Goal: Transaction & Acquisition: Purchase product/service

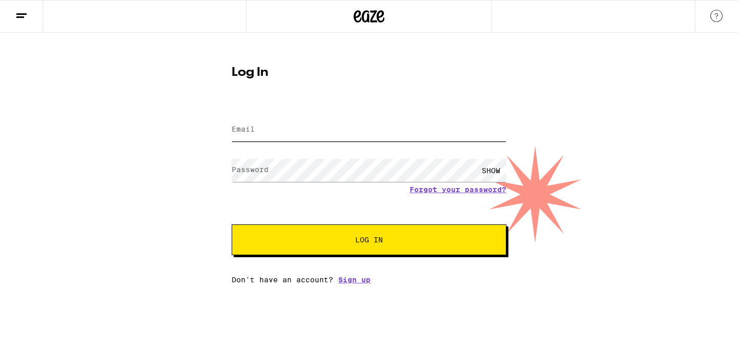
type input "[EMAIL_ADDRESS][DOMAIN_NAME]"
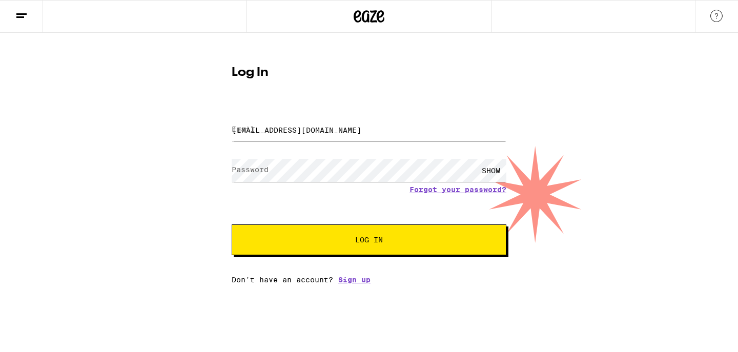
click at [374, 240] on span "Log In" at bounding box center [369, 239] width 28 height 7
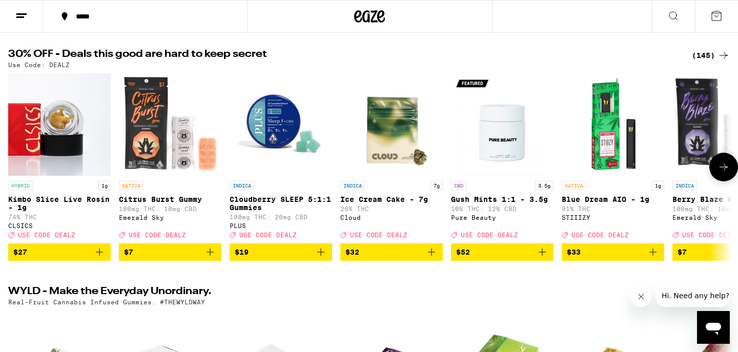
scroll to position [101, 0]
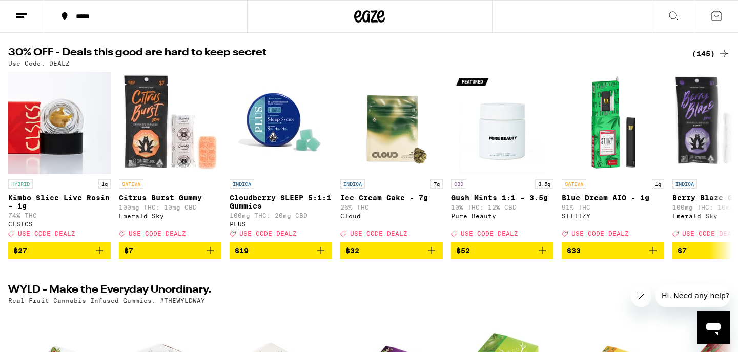
click at [710, 49] on div "(145)" at bounding box center [711, 54] width 38 height 12
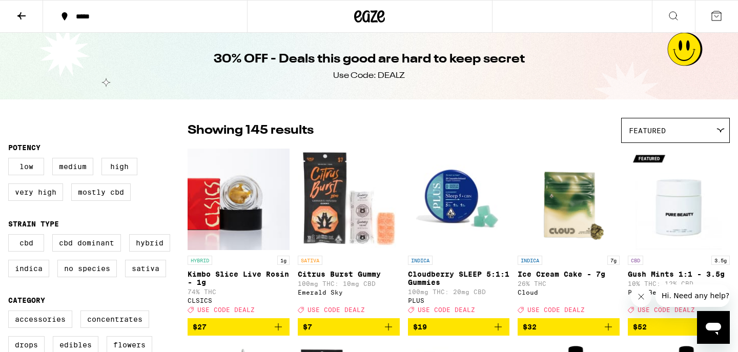
click at [76, 18] on div "*****" at bounding box center [151, 16] width 161 height 7
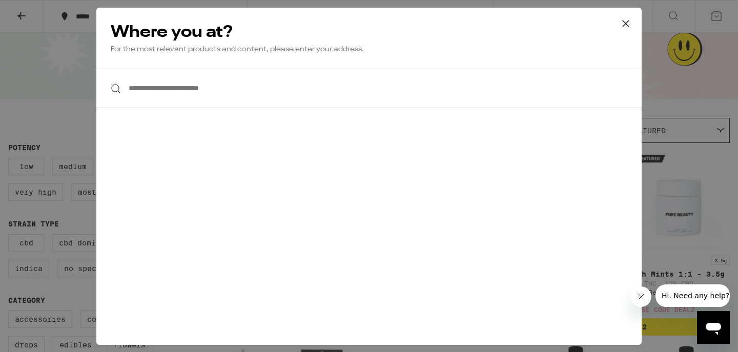
click at [166, 91] on input "**********" at bounding box center [368, 88] width 545 height 39
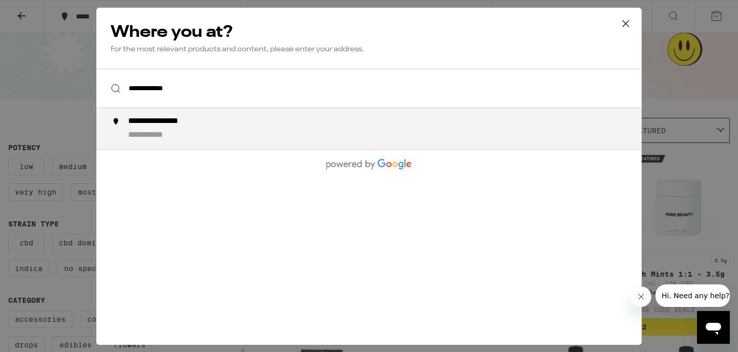
click at [188, 136] on div "**********" at bounding box center [389, 128] width 522 height 25
type input "**********"
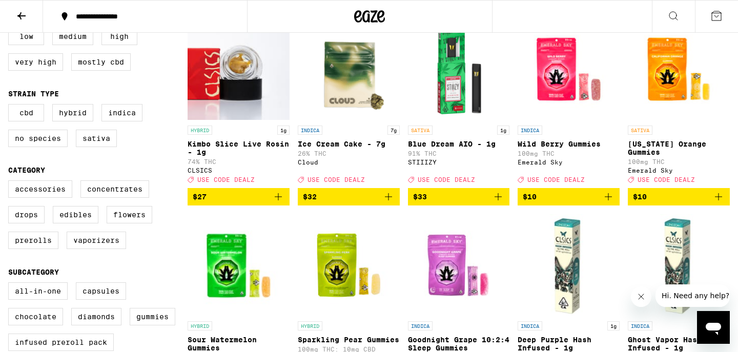
scroll to position [131, 0]
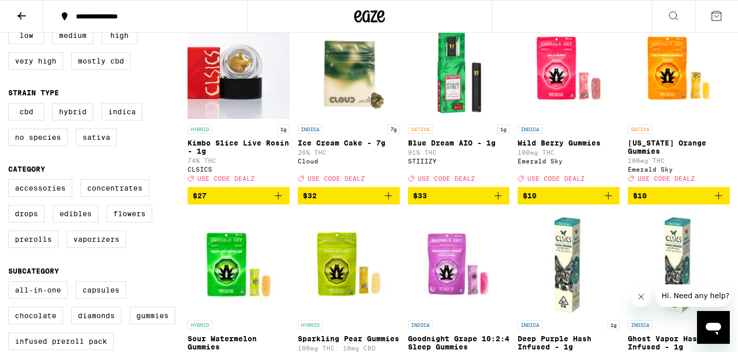
click at [665, 201] on span "$10" at bounding box center [679, 196] width 92 height 12
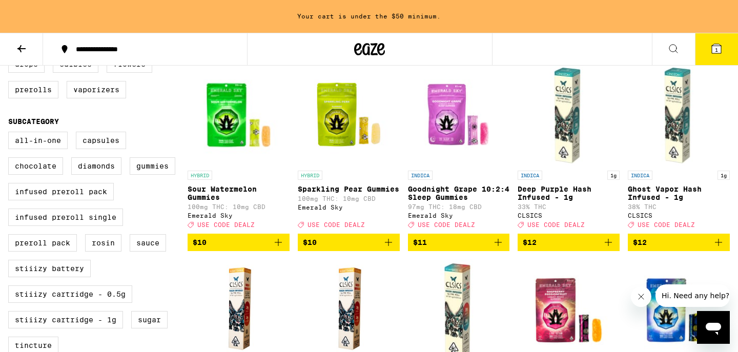
scroll to position [316, 0]
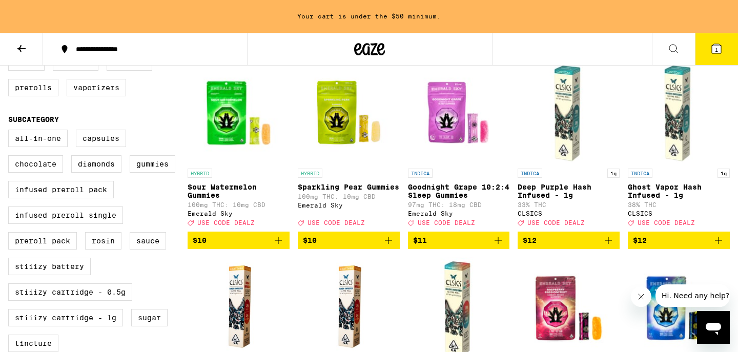
click at [275, 246] on icon "Add to bag" at bounding box center [278, 240] width 12 height 12
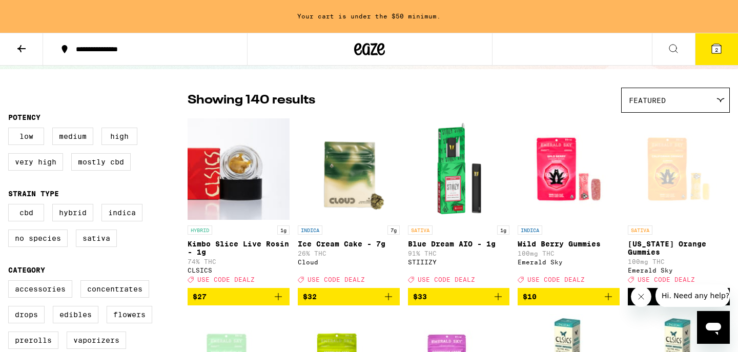
scroll to position [0, 0]
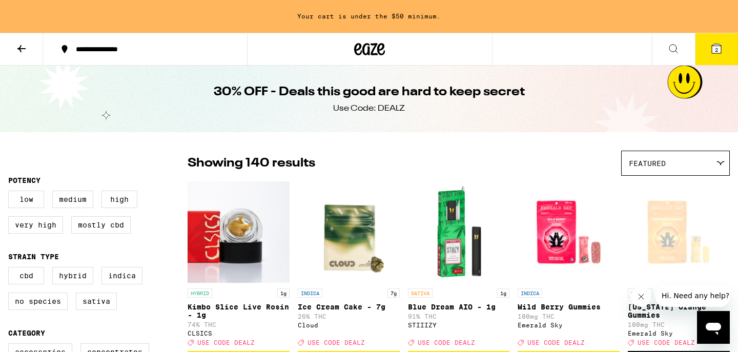
click at [682, 169] on div "Featured" at bounding box center [675, 163] width 108 height 24
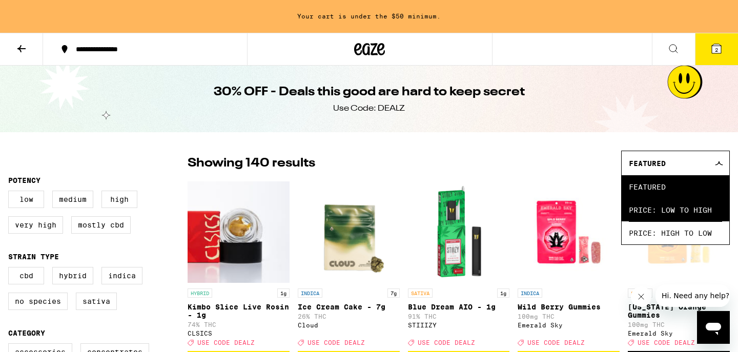
click at [673, 206] on span "Price: Low to High" at bounding box center [674, 209] width 93 height 23
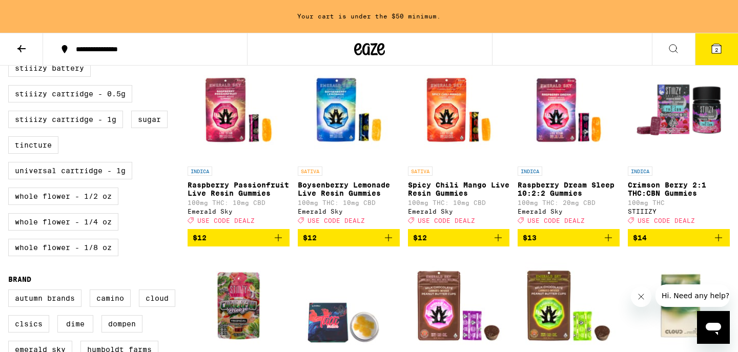
scroll to position [512, 0]
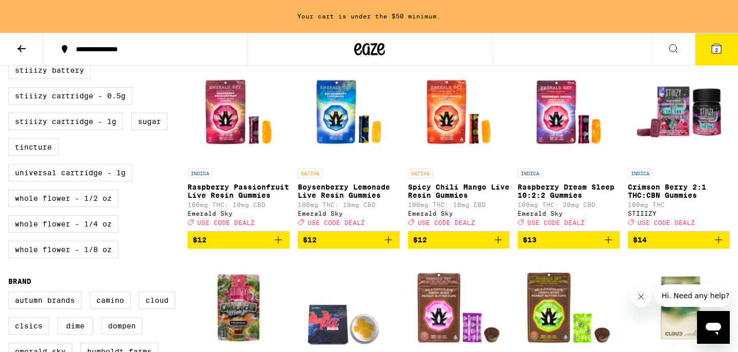
click at [317, 246] on span "$12" at bounding box center [349, 240] width 92 height 12
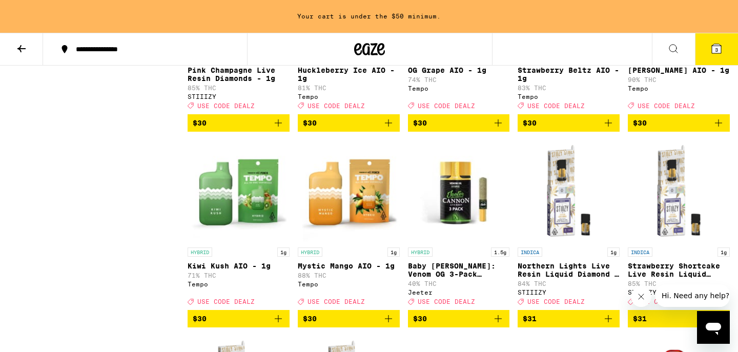
scroll to position [3549, 0]
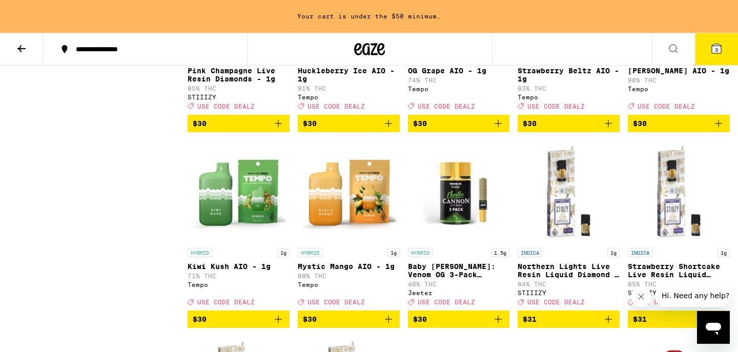
click at [679, 130] on span "$30" at bounding box center [679, 123] width 92 height 12
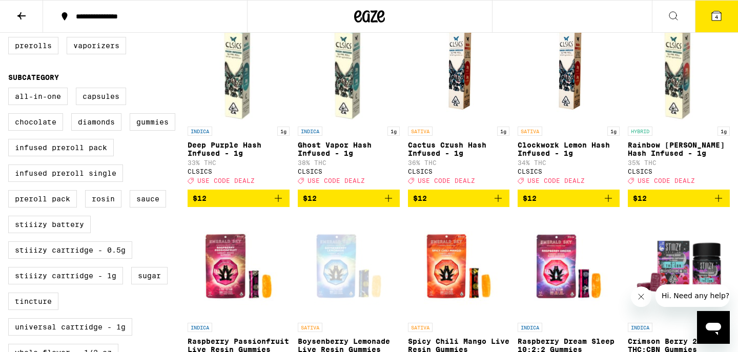
scroll to position [0, 0]
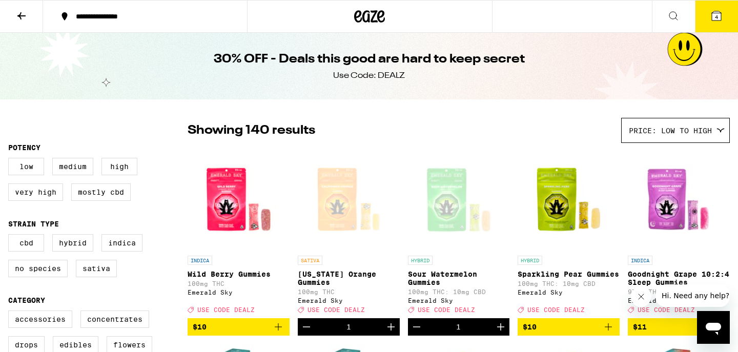
click at [673, 21] on icon at bounding box center [673, 16] width 12 height 12
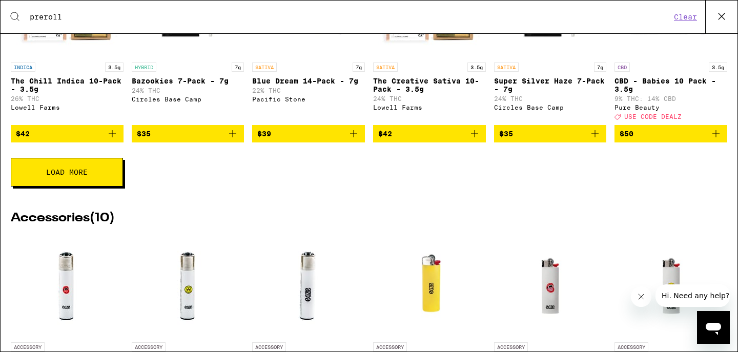
scroll to position [506, 0]
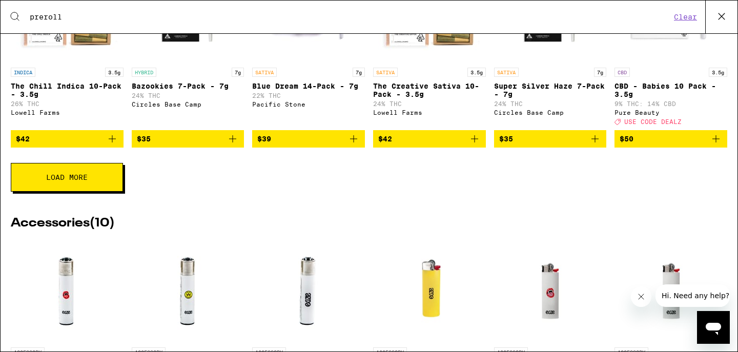
click at [102, 187] on button "Load More" at bounding box center [67, 177] width 112 height 29
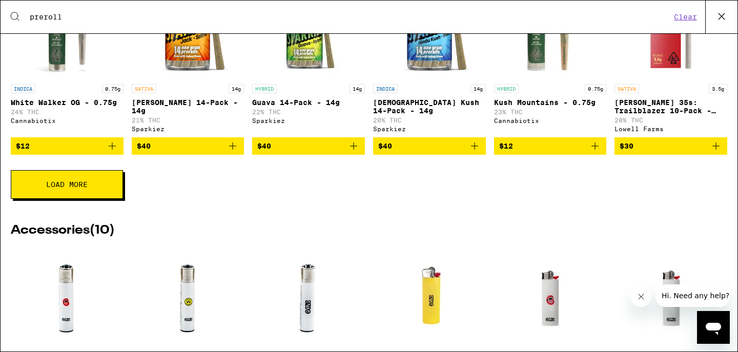
scroll to position [883, 0]
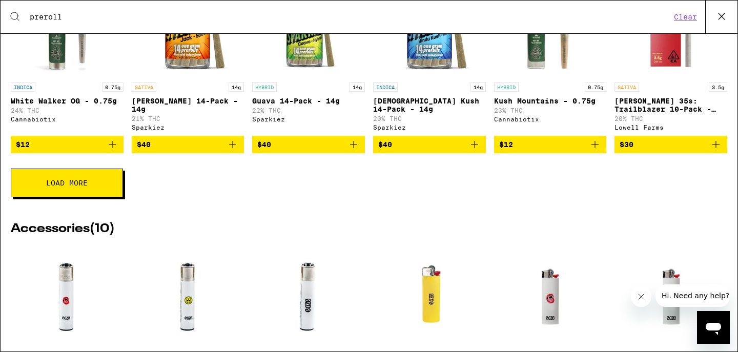
click at [79, 186] on span "Load More" at bounding box center [66, 182] width 41 height 7
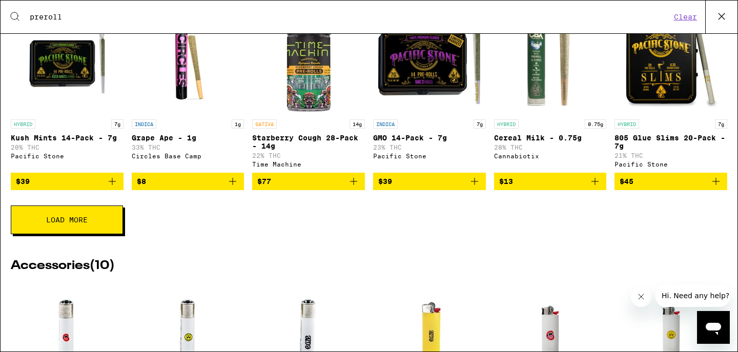
scroll to position [1229, 0]
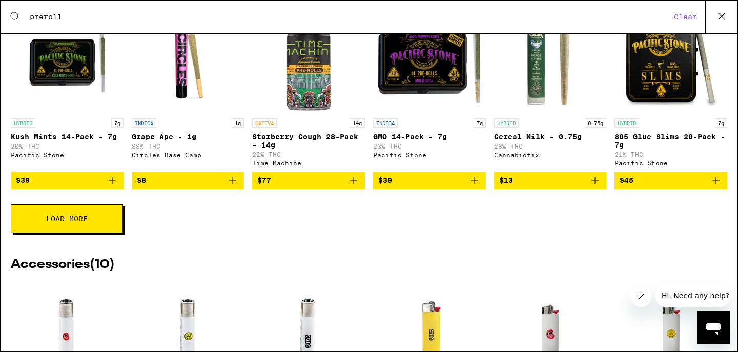
click at [82, 233] on button "Load More" at bounding box center [67, 218] width 112 height 29
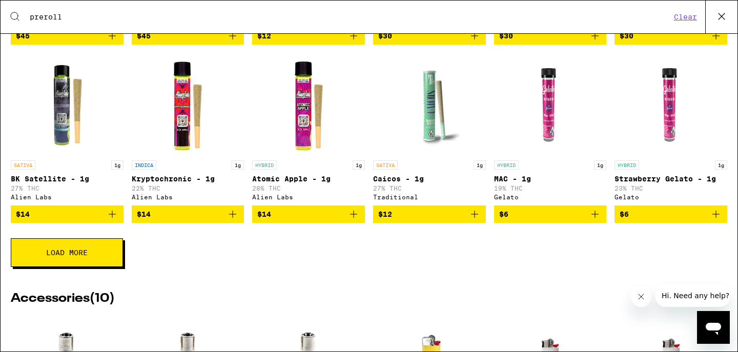
scroll to position [1563, 0]
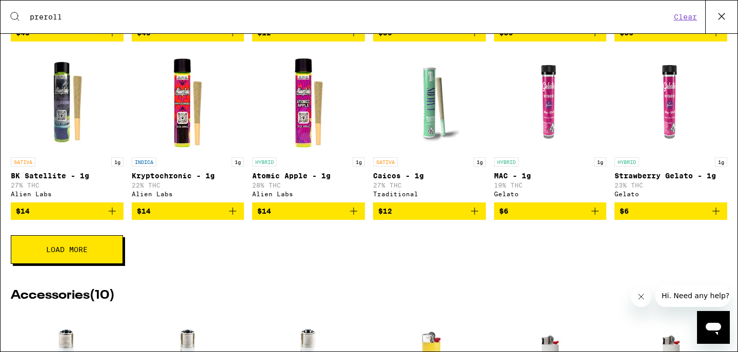
click at [107, 264] on button "Load More" at bounding box center [67, 249] width 112 height 29
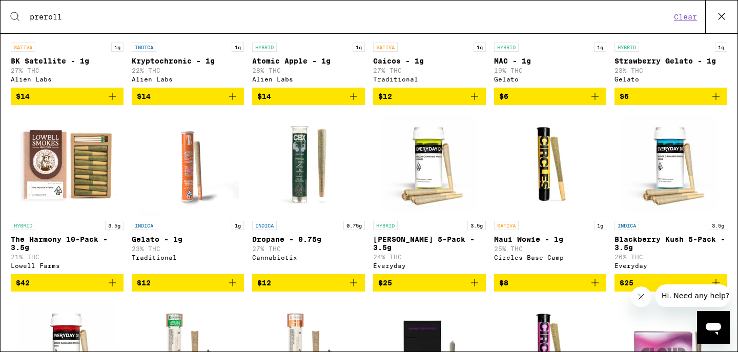
scroll to position [1677, 0]
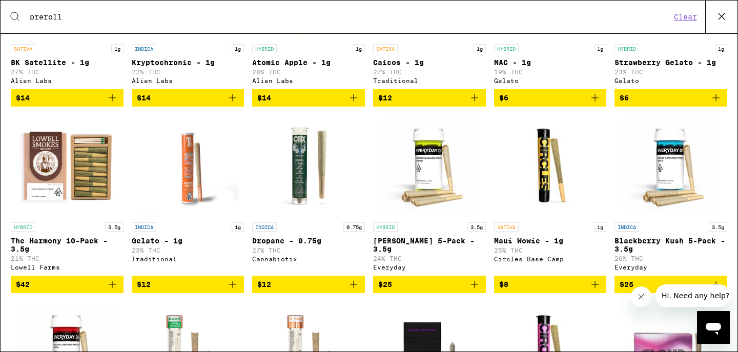
click at [696, 104] on span "$6" at bounding box center [670, 98] width 102 height 12
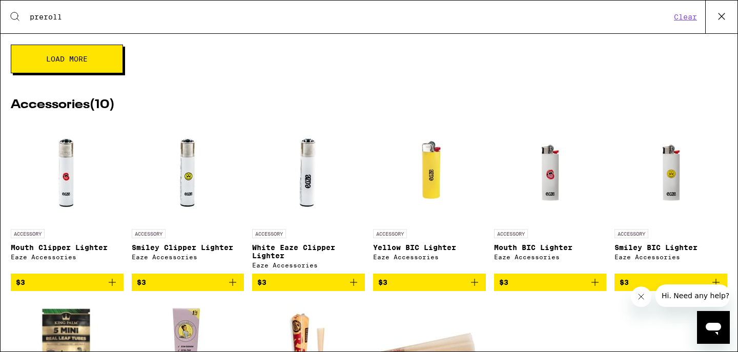
scroll to position [2166, 0]
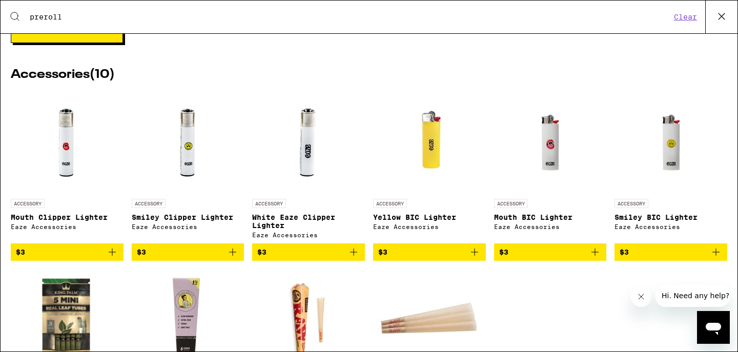
click at [116, 43] on button "Load More" at bounding box center [67, 28] width 112 height 29
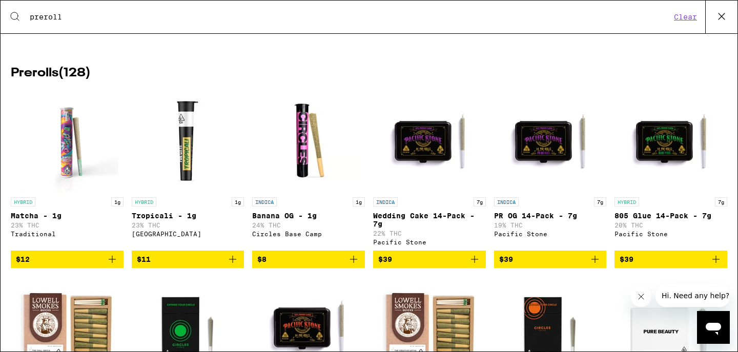
scroll to position [0, 0]
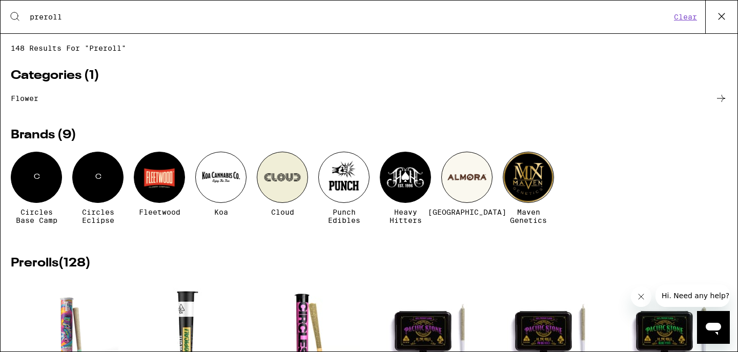
click at [71, 12] on input "preroll" at bounding box center [349, 16] width 641 height 9
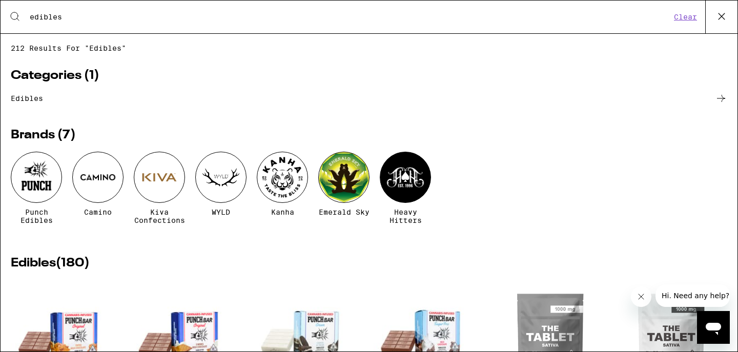
type input "edibles"
click at [33, 97] on link "edibles" at bounding box center [369, 98] width 716 height 12
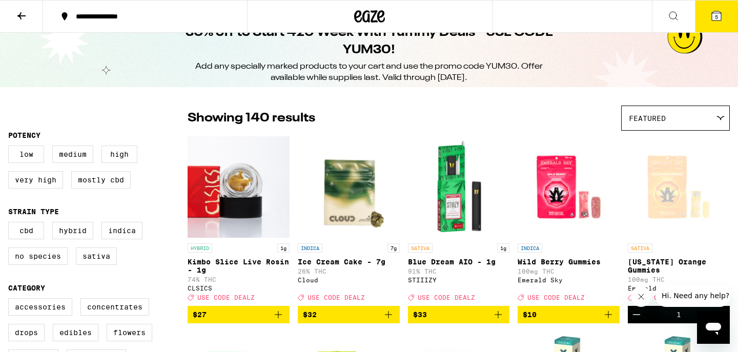
scroll to position [15, 0]
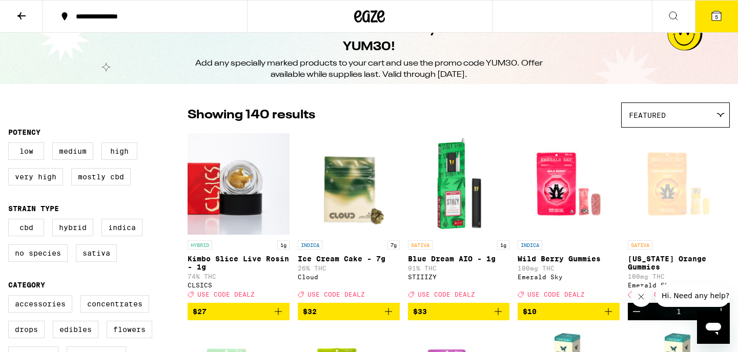
click at [664, 115] on span "Featured" at bounding box center [646, 115] width 37 height 8
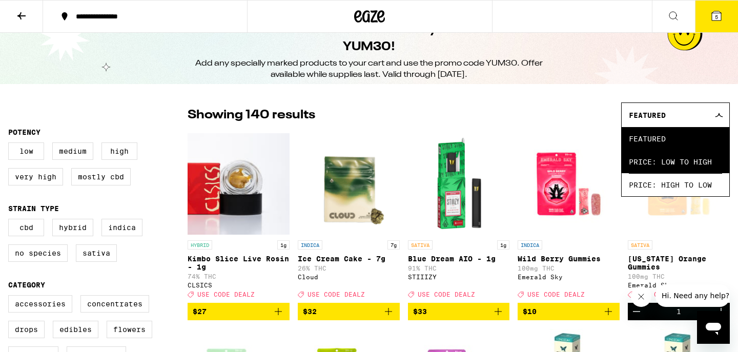
click at [663, 162] on span "Price: Low to High" at bounding box center [674, 161] width 93 height 23
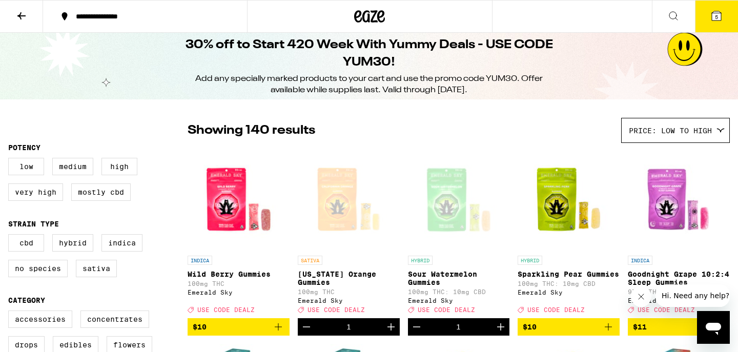
click at [23, 17] on icon at bounding box center [21, 16] width 12 height 12
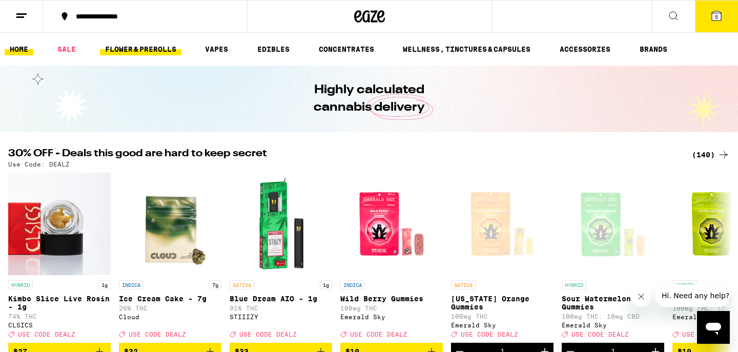
click at [144, 52] on link "FLOWER & PREROLLS" at bounding box center [140, 49] width 81 height 12
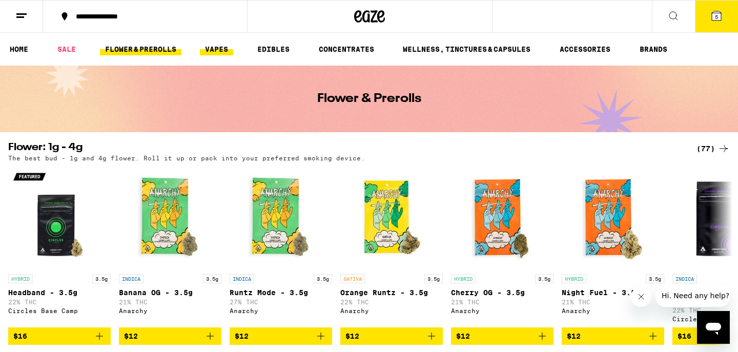
click at [217, 48] on link "VAPES" at bounding box center [216, 49] width 33 height 12
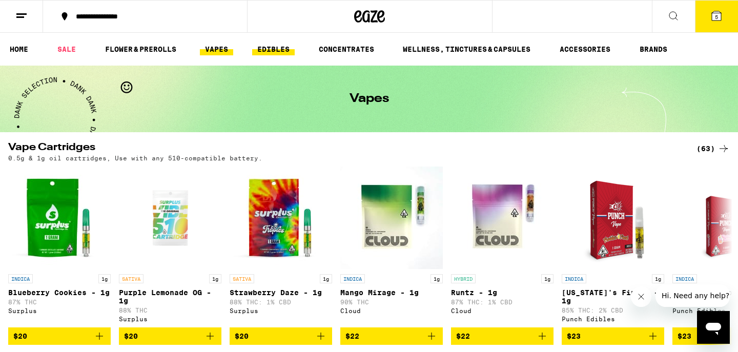
click at [277, 50] on link "EDIBLES" at bounding box center [273, 49] width 43 height 12
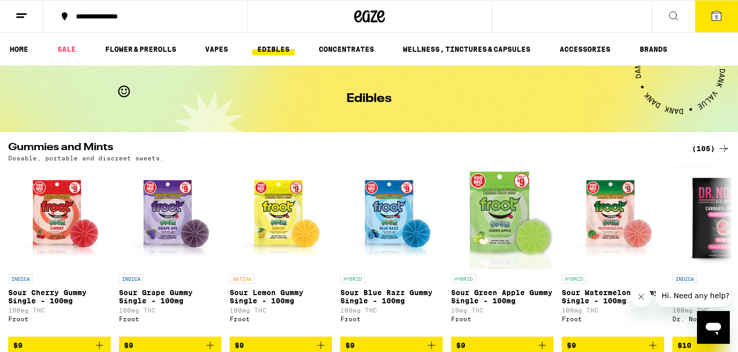
click at [714, 150] on div "(105)" at bounding box center [711, 148] width 38 height 12
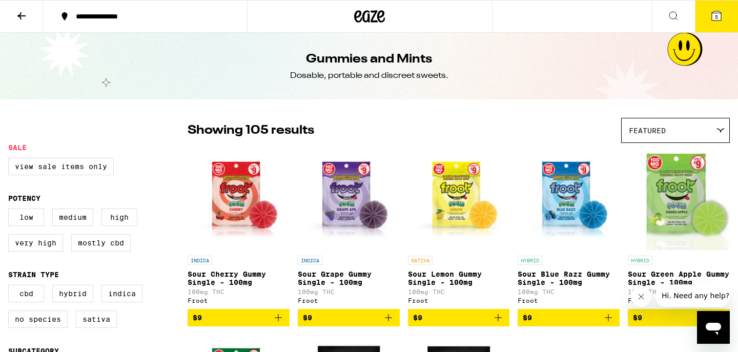
click at [665, 127] on span "Featured" at bounding box center [646, 131] width 37 height 8
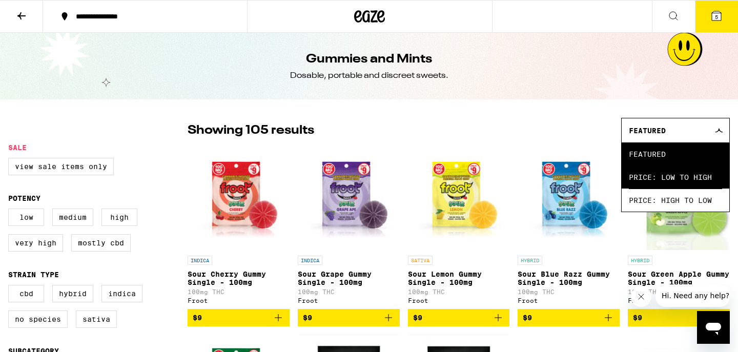
click at [661, 180] on span "Price: Low to High" at bounding box center [674, 176] width 93 height 23
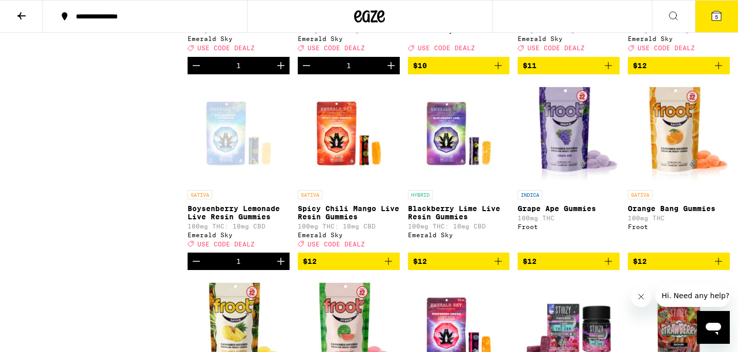
scroll to position [637, 0]
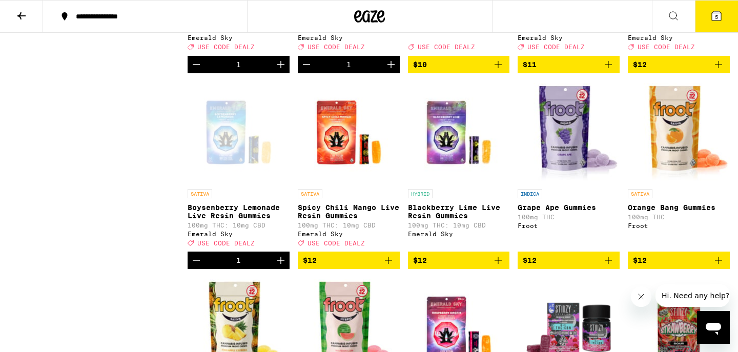
click at [497, 266] on icon "Add to bag" at bounding box center [498, 260] width 12 height 12
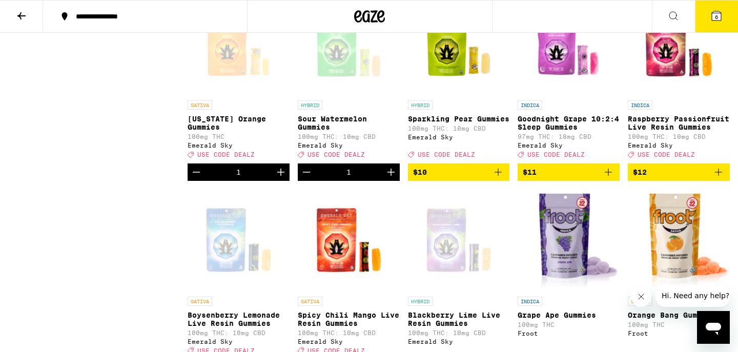
scroll to position [527, 0]
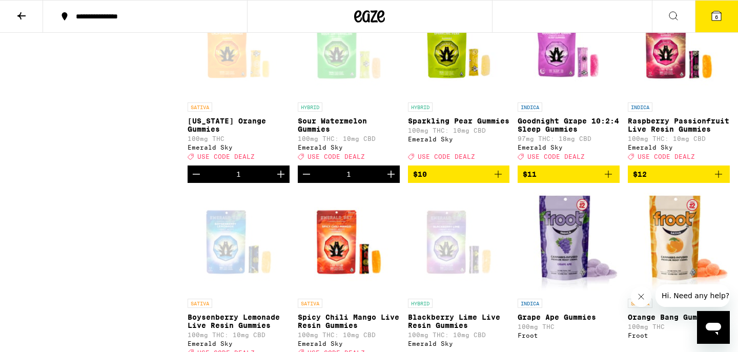
click at [553, 133] on p "Goodnight Grape 10:2:4 Sleep Gummies" at bounding box center [568, 125] width 102 height 16
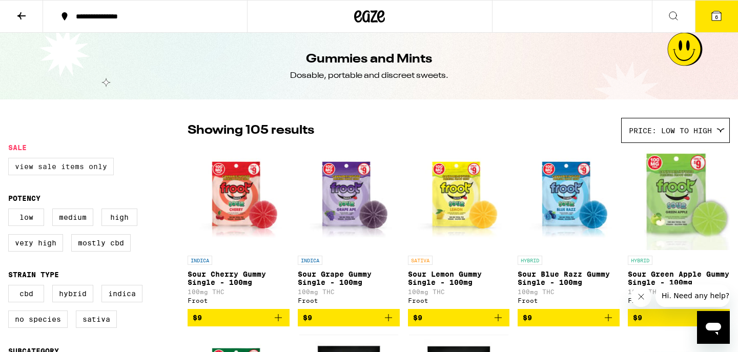
click at [47, 166] on label "View Sale Items Only" at bounding box center [61, 166] width 106 height 17
click at [11, 160] on input "View Sale Items Only" at bounding box center [10, 159] width 1 height 1
checkbox input "true"
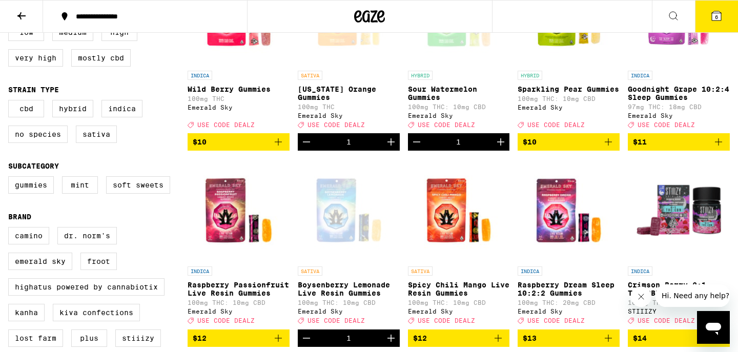
scroll to position [184, 0]
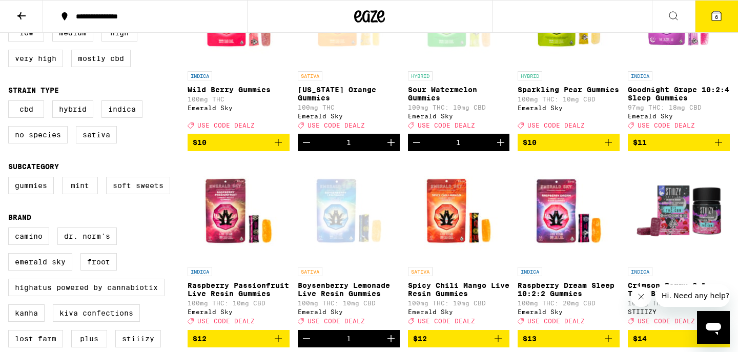
click at [715, 15] on span "6" at bounding box center [716, 17] width 3 height 6
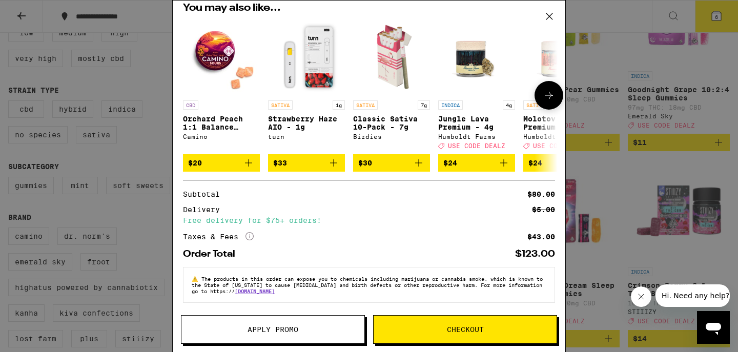
scroll to position [268, 0]
click at [304, 337] on button "Apply Promo" at bounding box center [273, 329] width 184 height 29
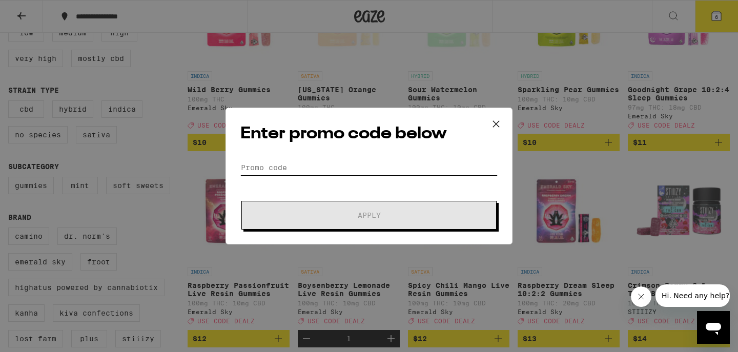
click at [287, 173] on input "Promo Code" at bounding box center [368, 167] width 257 height 15
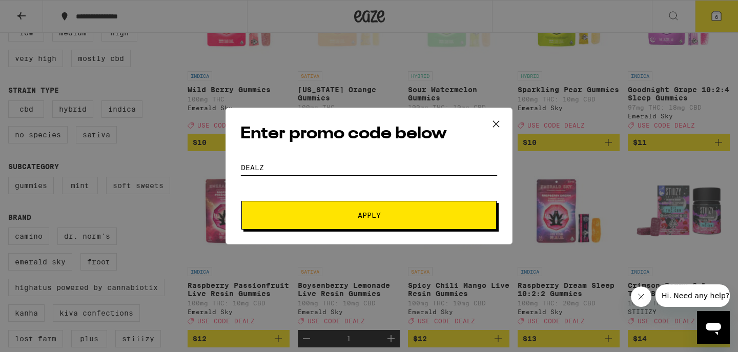
type input "DEALZ"
click at [304, 218] on span "Apply" at bounding box center [369, 215] width 184 height 7
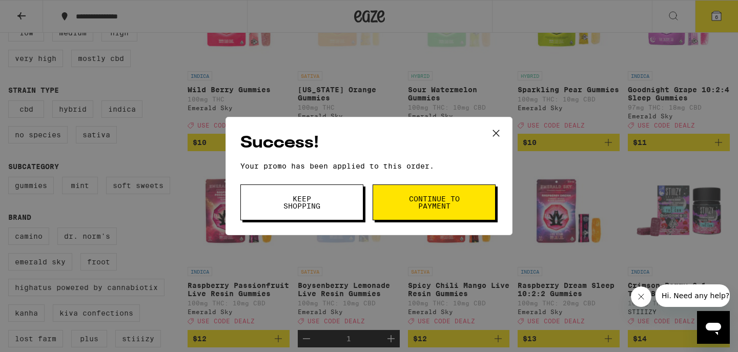
click at [498, 133] on icon at bounding box center [495, 132] width 15 height 15
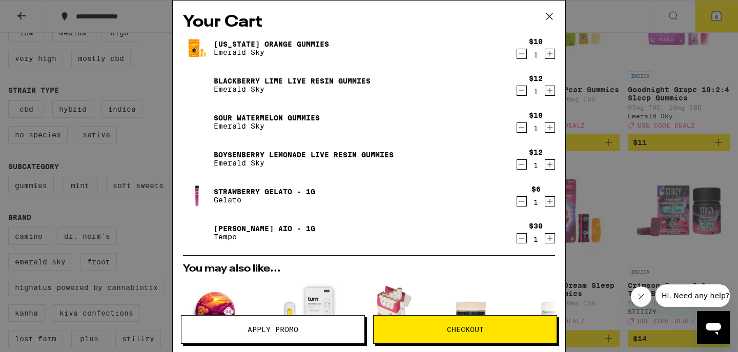
click at [521, 93] on icon "Decrement" at bounding box center [521, 91] width 9 height 12
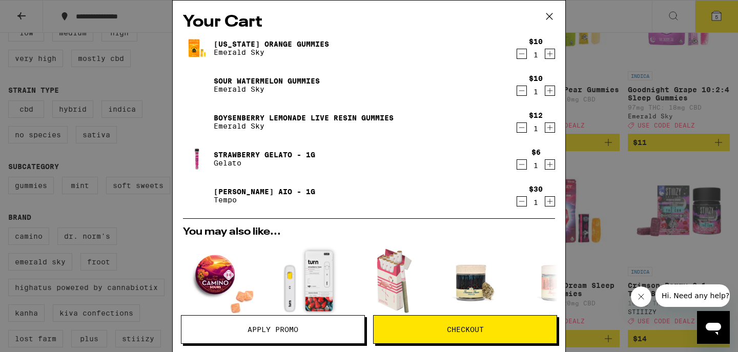
click at [521, 203] on icon "Decrement" at bounding box center [521, 201] width 9 height 12
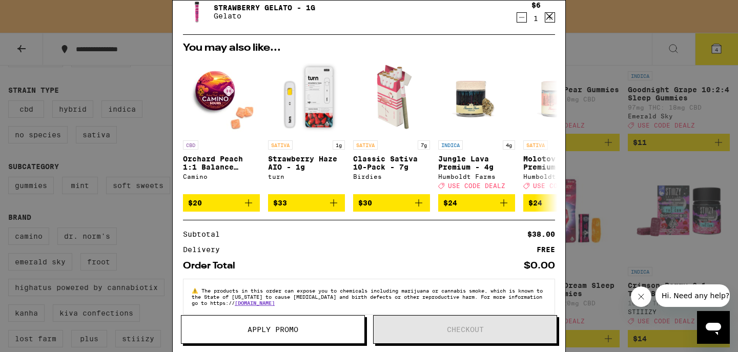
scroll to position [201, 0]
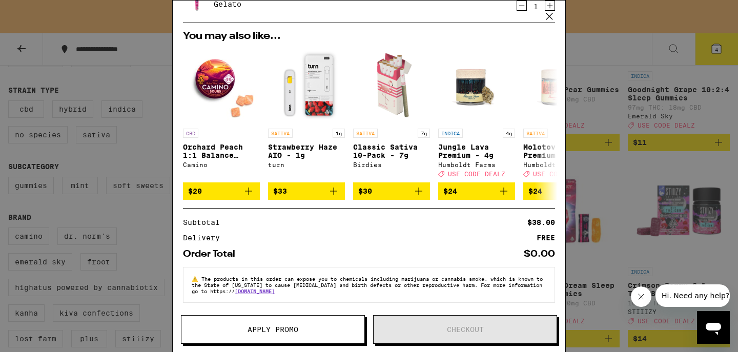
click at [547, 16] on icon at bounding box center [548, 16] width 15 height 15
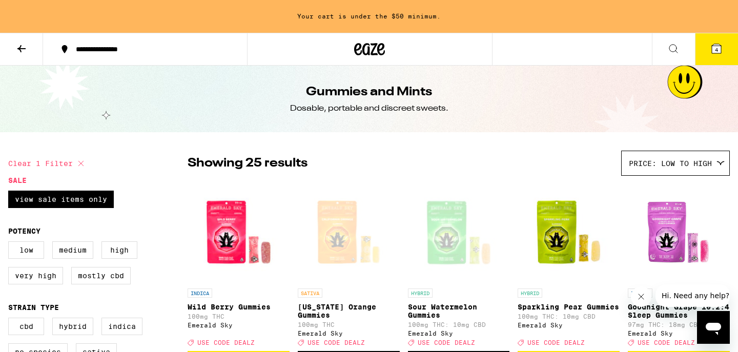
click at [25, 179] on legend "Sale" at bounding box center [17, 180] width 18 height 8
click at [19, 46] on icon at bounding box center [21, 49] width 12 height 12
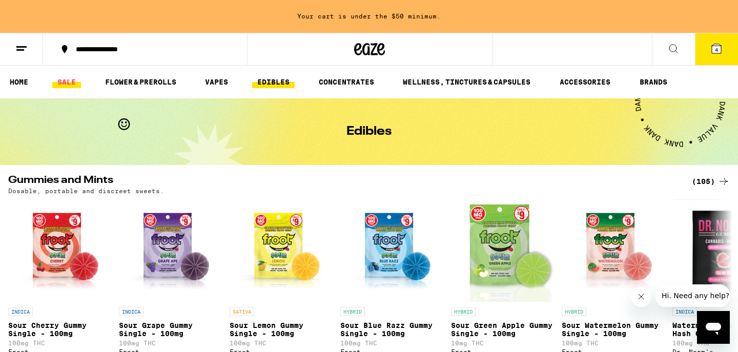
click at [70, 81] on link "SALE" at bounding box center [66, 82] width 29 height 12
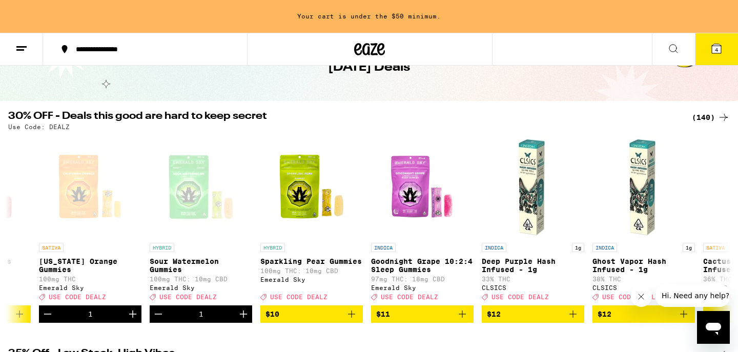
scroll to position [56, 0]
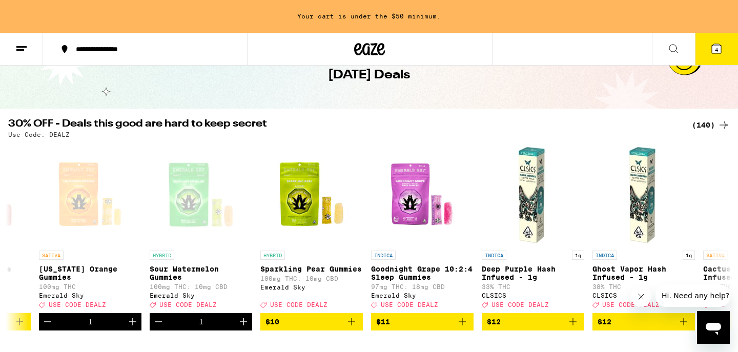
click at [709, 127] on div "(140)" at bounding box center [711, 125] width 38 height 12
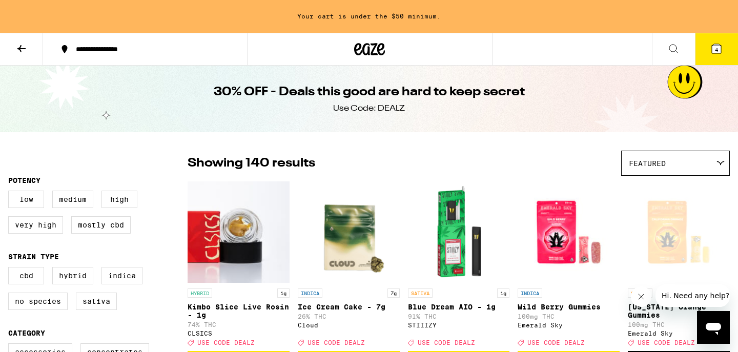
click at [652, 170] on div "Featured" at bounding box center [675, 163] width 108 height 24
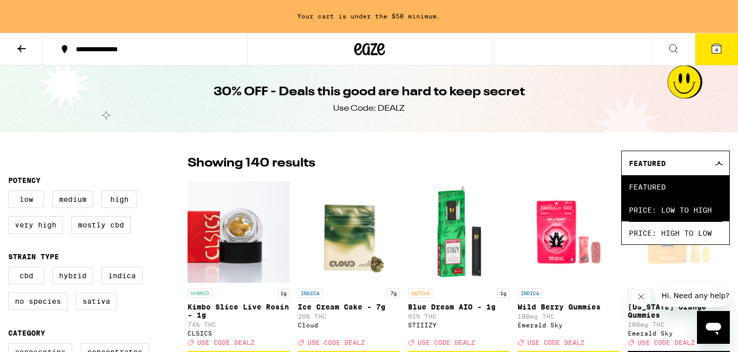
click at [654, 214] on span "Price: Low to High" at bounding box center [674, 209] width 93 height 23
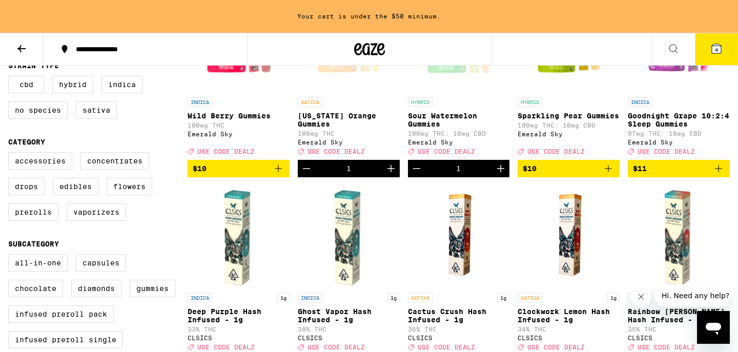
scroll to position [193, 0]
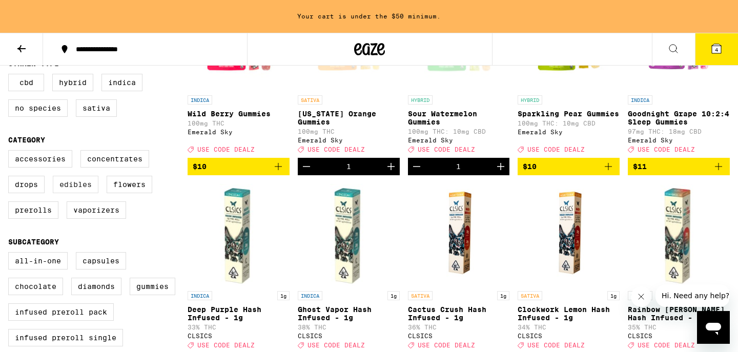
click at [76, 193] on label "Edibles" at bounding box center [76, 184] width 46 height 17
click at [11, 152] on input "Edibles" at bounding box center [10, 152] width 1 height 1
checkbox input "true"
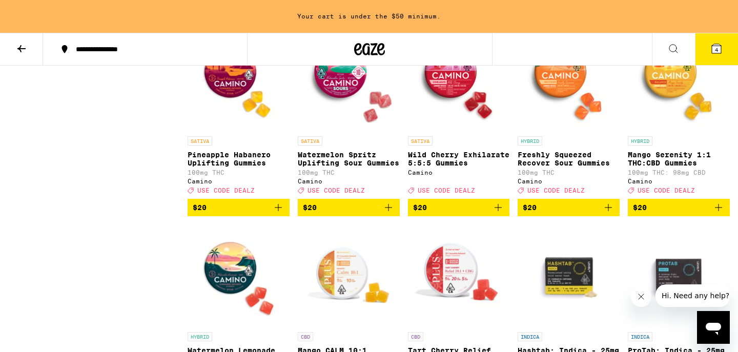
scroll to position [932, 0]
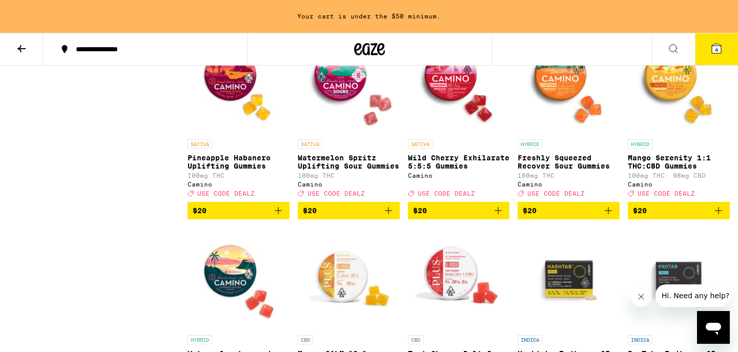
click at [660, 217] on span "$20" at bounding box center [679, 210] width 92 height 12
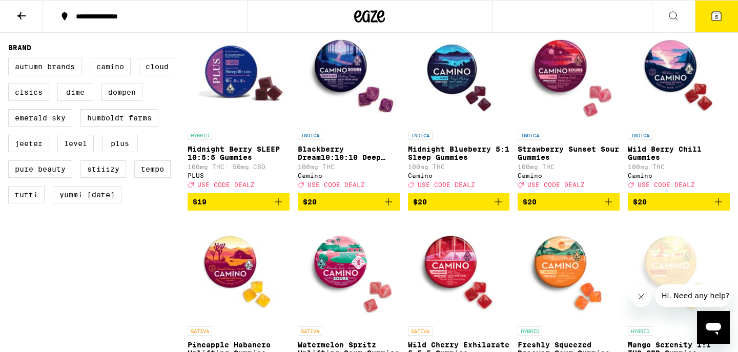
scroll to position [707, 0]
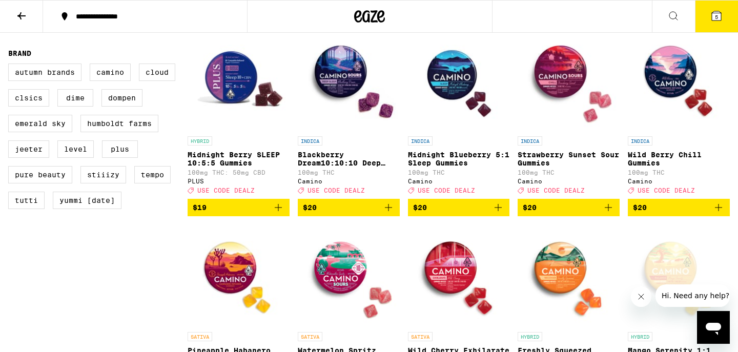
click at [713, 25] on button "5" at bounding box center [716, 17] width 43 height 32
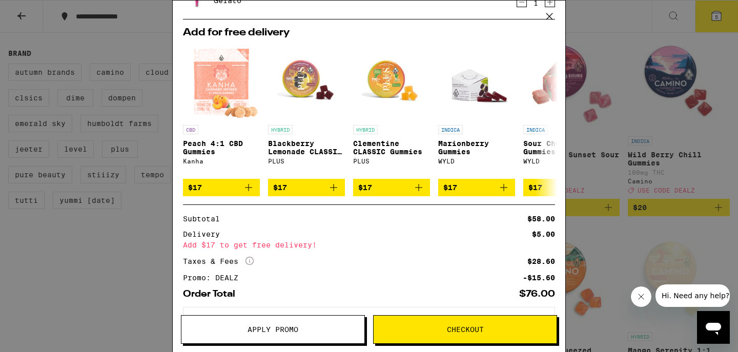
scroll to position [246, 0]
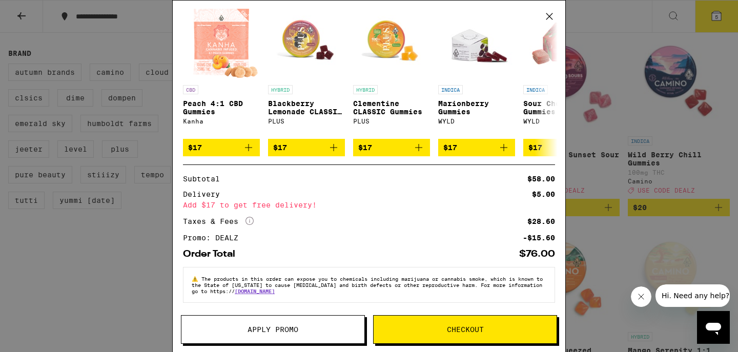
click at [275, 326] on span "Apply Promo" at bounding box center [272, 329] width 51 height 7
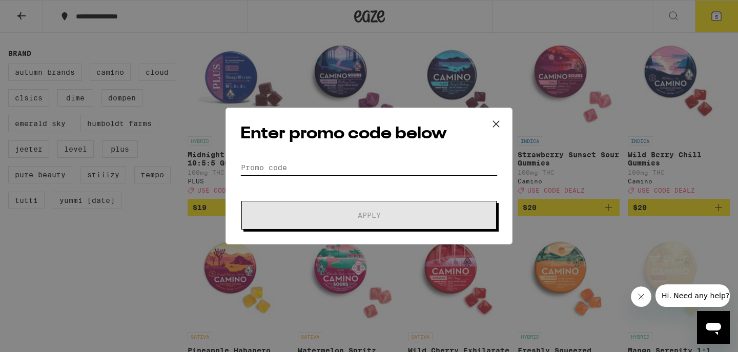
click at [289, 164] on input "Promo Code" at bounding box center [368, 167] width 257 height 15
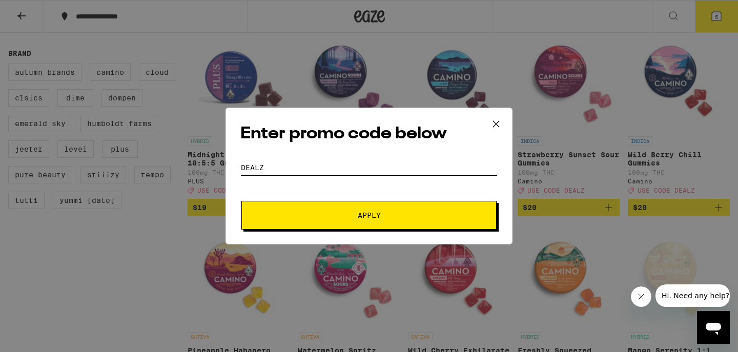
type input "dealz"
click at [315, 215] on span "Apply" at bounding box center [369, 215] width 184 height 7
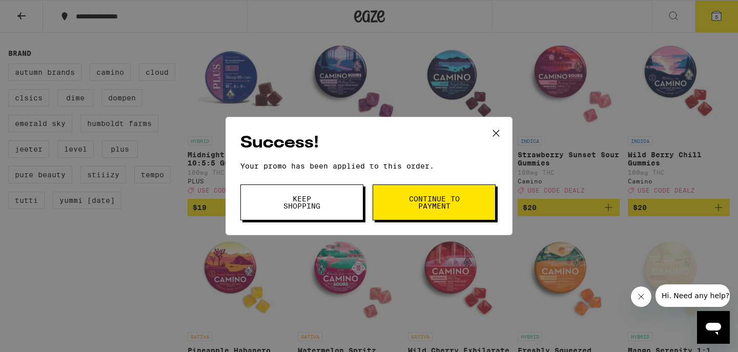
click at [496, 131] on icon at bounding box center [496, 133] width 6 height 6
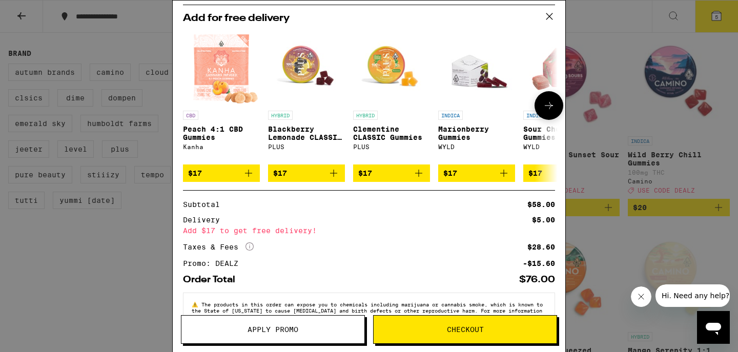
scroll to position [246, 0]
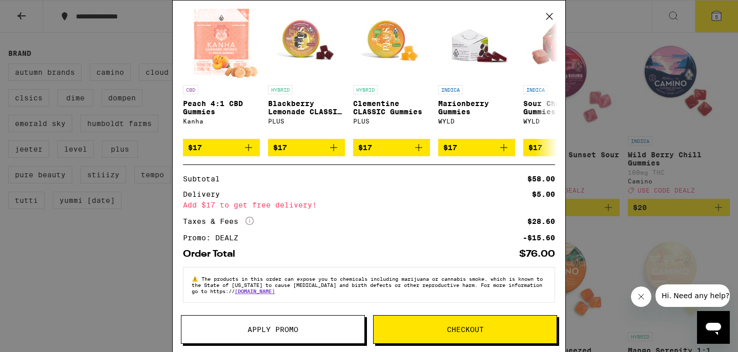
click at [549, 13] on icon at bounding box center [548, 16] width 15 height 15
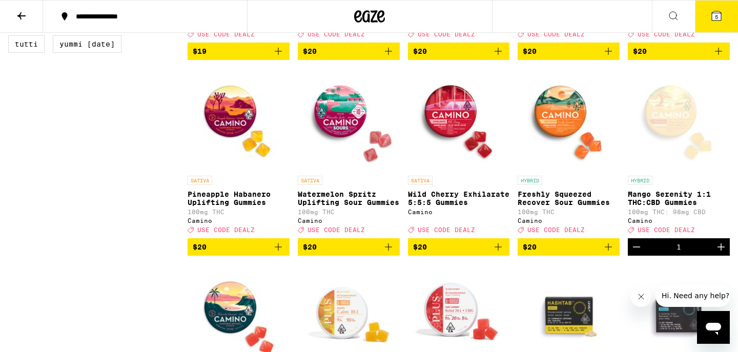
scroll to position [867, 0]
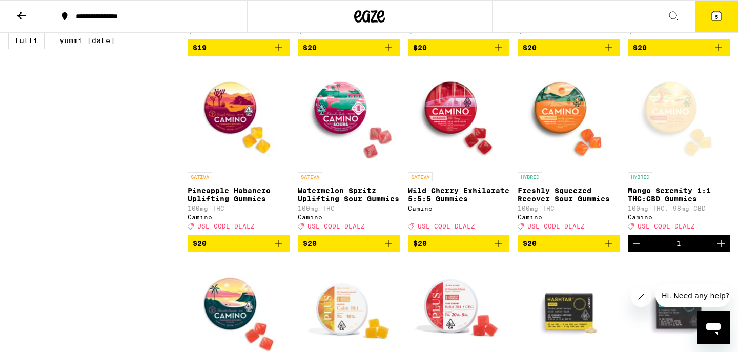
click at [636, 249] on icon "Decrement" at bounding box center [636, 243] width 12 height 12
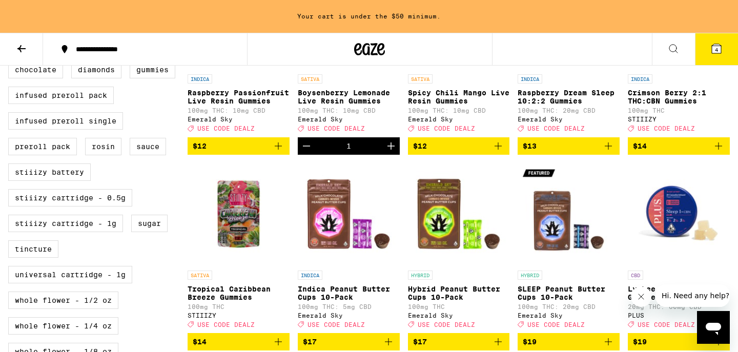
scroll to position [214, 0]
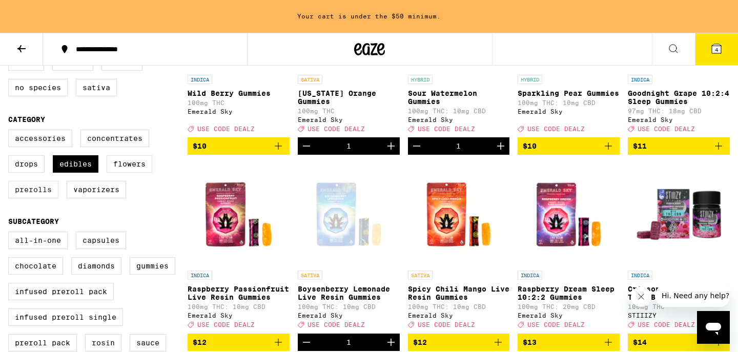
click at [41, 198] on label "Prerolls" at bounding box center [33, 189] width 50 height 17
click at [11, 132] on input "Prerolls" at bounding box center [10, 131] width 1 height 1
checkbox input "true"
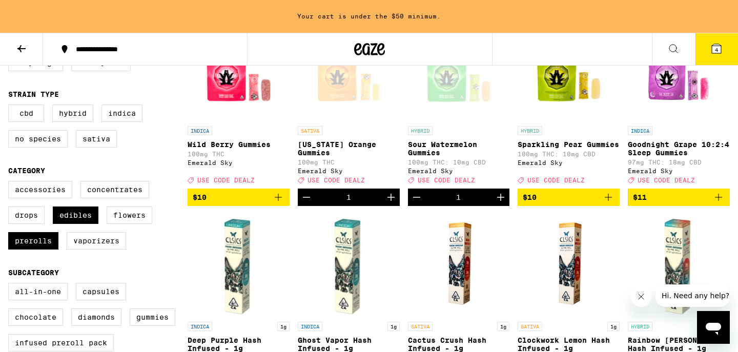
scroll to position [179, 0]
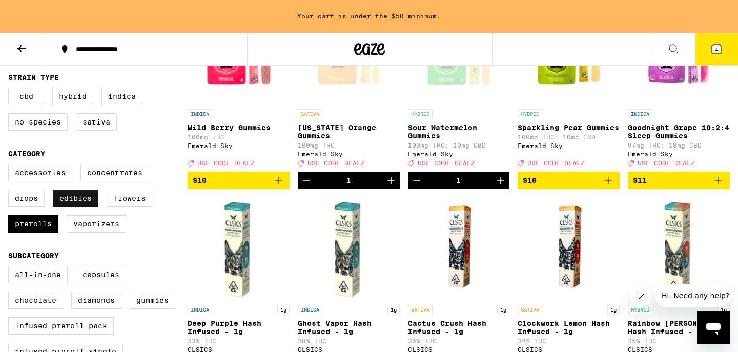
click at [76, 206] on label "Edibles" at bounding box center [76, 198] width 46 height 17
click at [11, 166] on input "Edibles" at bounding box center [10, 165] width 1 height 1
checkbox input "false"
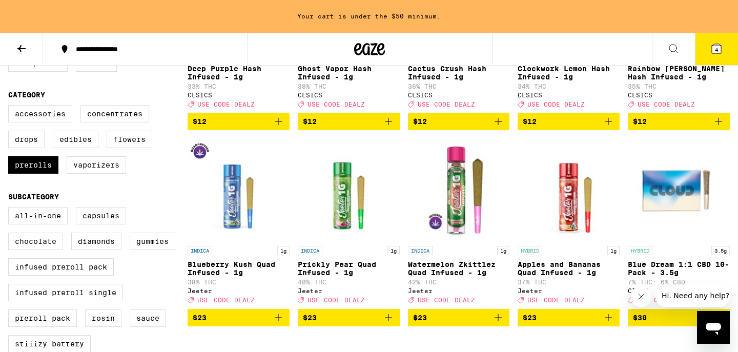
scroll to position [239, 0]
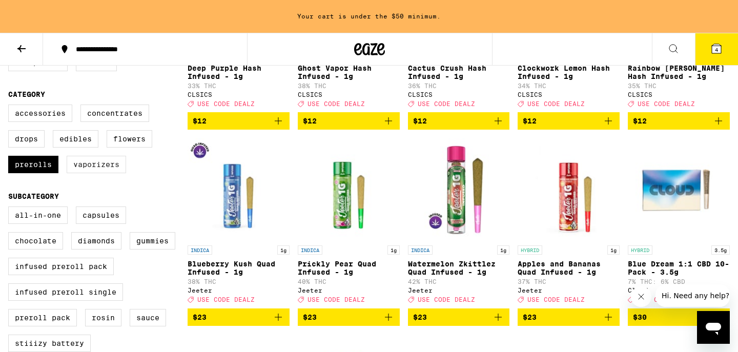
click at [119, 173] on label "Vaporizers" at bounding box center [96, 164] width 59 height 17
click at [11, 107] on input "Vaporizers" at bounding box center [10, 106] width 1 height 1
checkbox input "true"
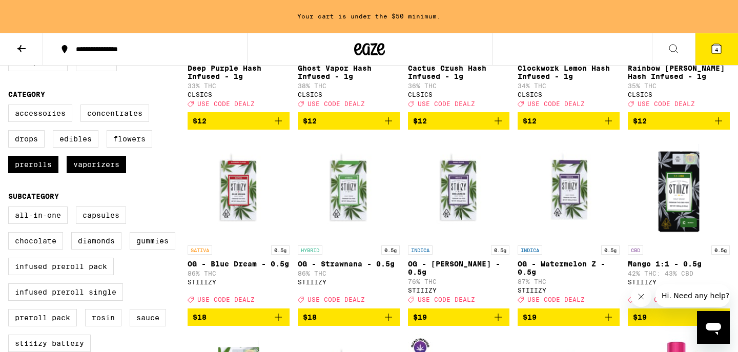
click at [24, 173] on label "Prerolls" at bounding box center [33, 164] width 50 height 17
click at [11, 107] on input "Prerolls" at bounding box center [10, 106] width 1 height 1
checkbox input "false"
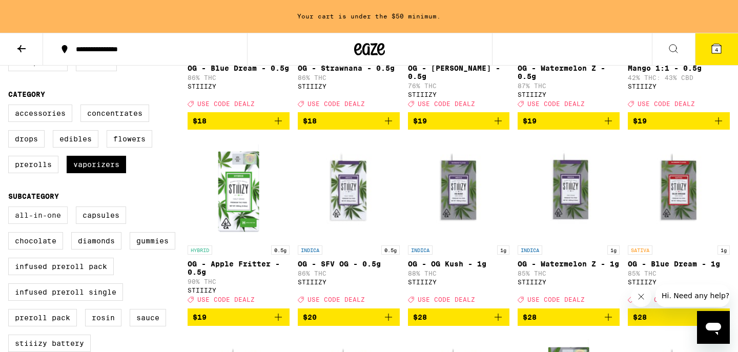
click at [47, 224] on label "All-In-One" at bounding box center [37, 214] width 59 height 17
click at [11, 208] on input "All-In-One" at bounding box center [10, 208] width 1 height 1
checkbox input "true"
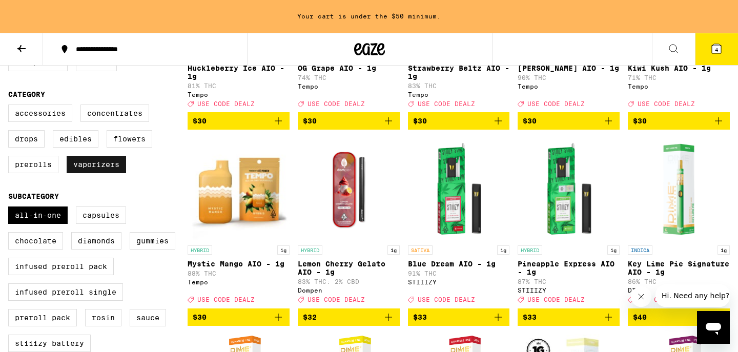
click at [96, 173] on label "Vaporizers" at bounding box center [96, 164] width 59 height 17
click at [11, 107] on input "Vaporizers" at bounding box center [10, 106] width 1 height 1
checkbox input "false"
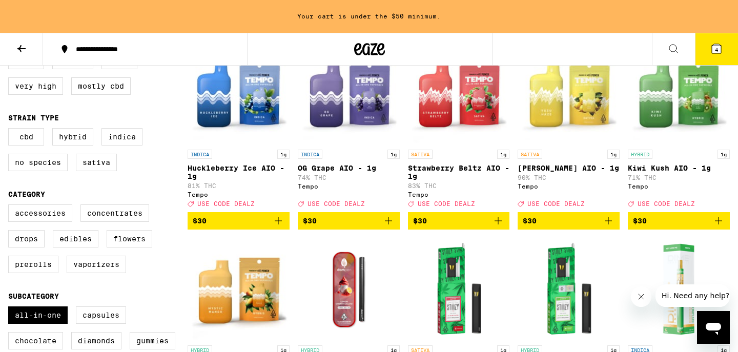
scroll to position [140, 0]
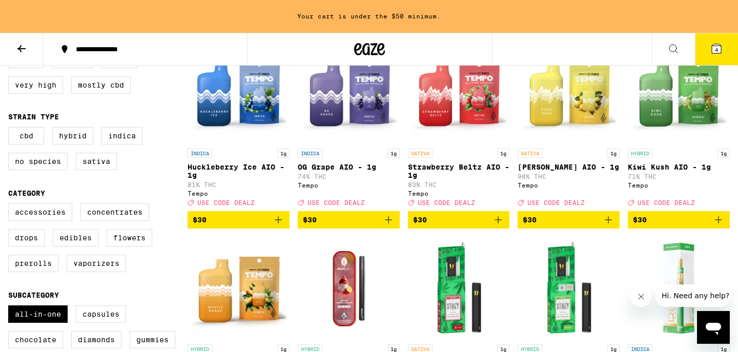
click at [539, 224] on span "$30" at bounding box center [568, 220] width 92 height 12
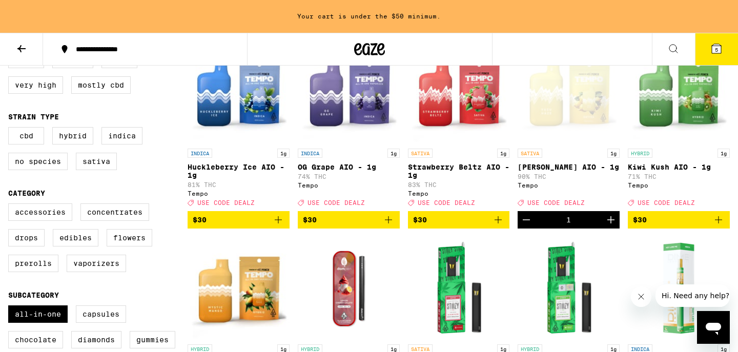
scroll to position [107, 0]
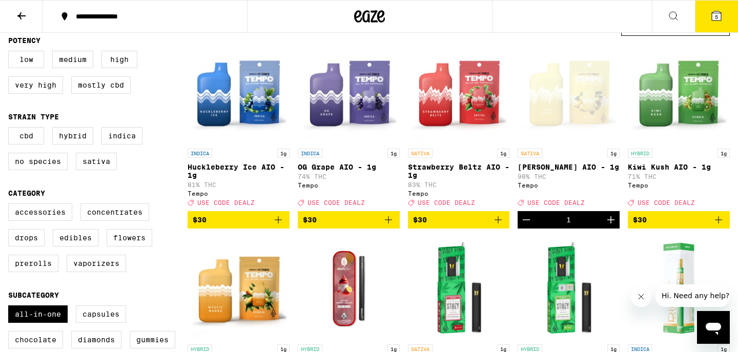
click at [716, 15] on span "5" at bounding box center [716, 17] width 3 height 6
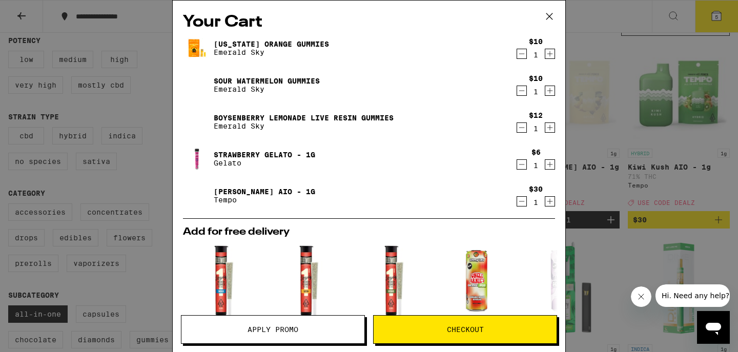
click at [549, 16] on icon at bounding box center [549, 16] width 6 height 6
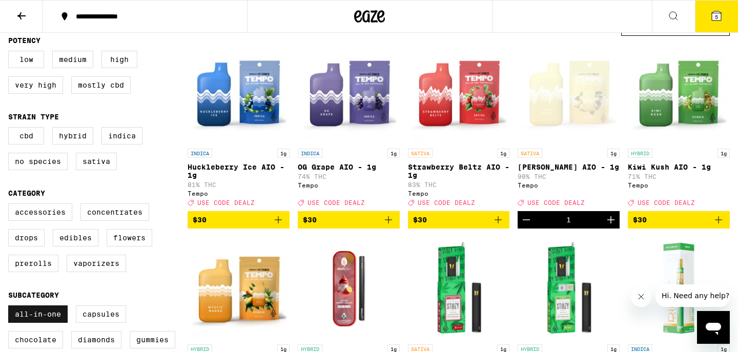
click at [42, 323] on label "All-In-One" at bounding box center [37, 313] width 59 height 17
click at [11, 307] on input "All-In-One" at bounding box center [10, 307] width 1 height 1
checkbox input "false"
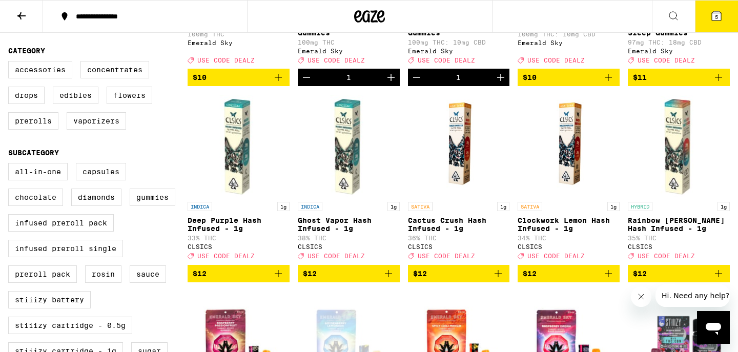
scroll to position [250, 0]
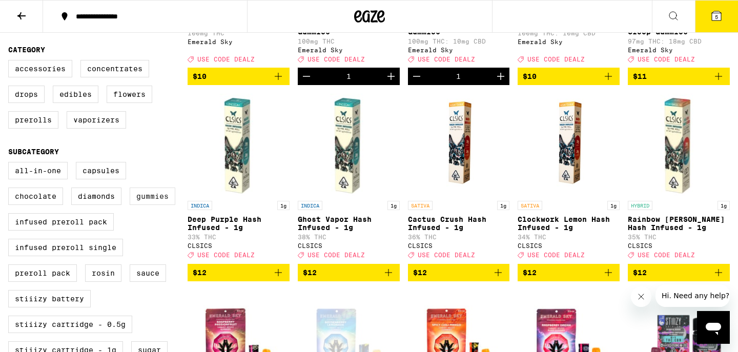
click at [139, 205] on label "Gummies" at bounding box center [153, 195] width 46 height 17
click at [11, 164] on input "Gummies" at bounding box center [10, 163] width 1 height 1
checkbox input "true"
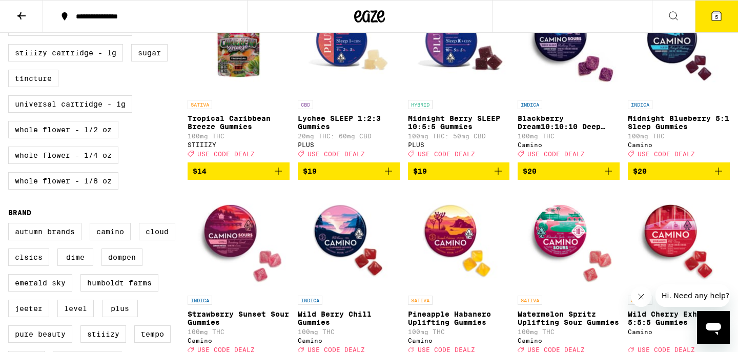
scroll to position [544, 0]
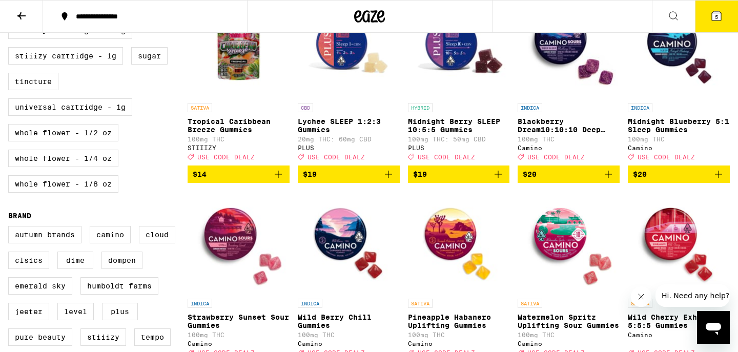
click at [433, 180] on span "$19" at bounding box center [459, 174] width 92 height 12
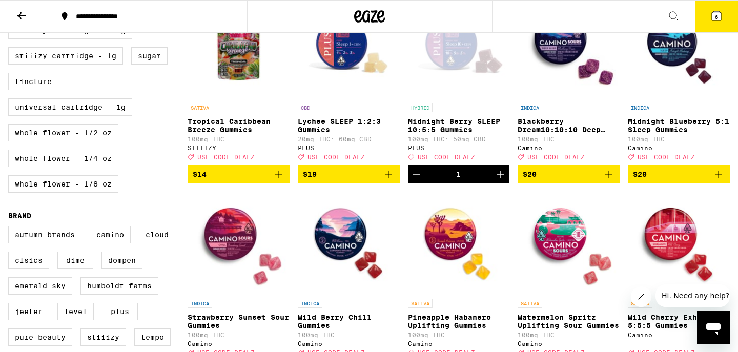
click at [718, 16] on icon at bounding box center [715, 15] width 9 height 9
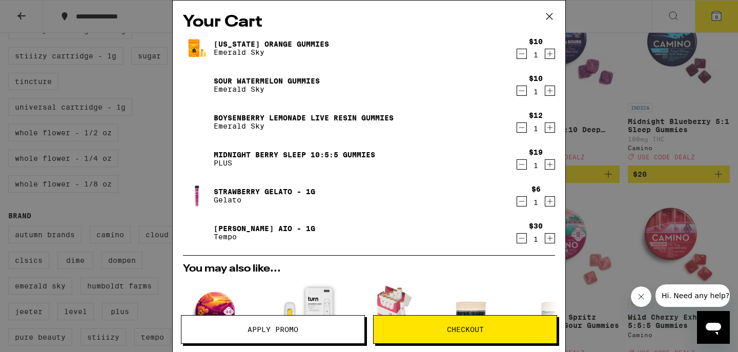
click at [521, 53] on icon "Decrement" at bounding box center [521, 54] width 9 height 12
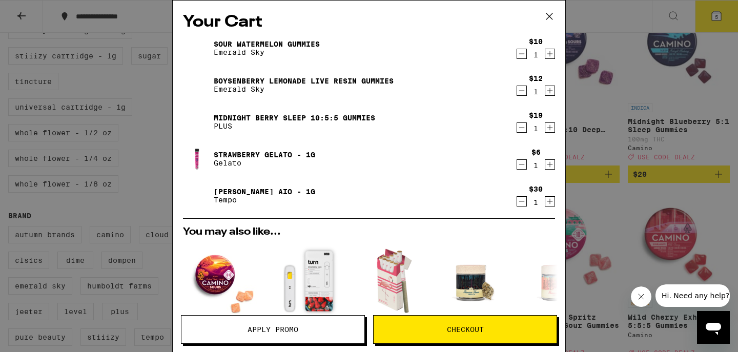
click at [425, 338] on button "Checkout" at bounding box center [465, 329] width 184 height 29
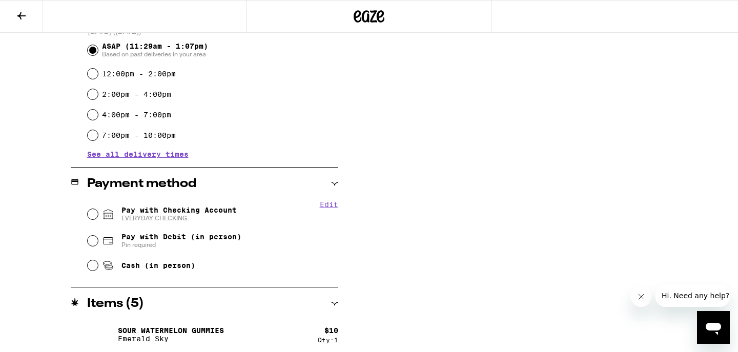
scroll to position [295, 0]
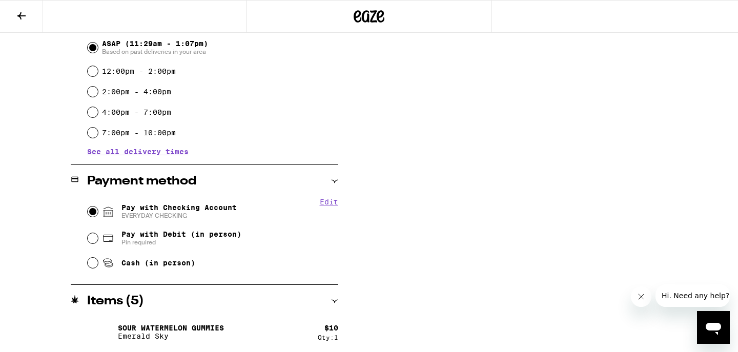
click at [92, 214] on input "Pay with Checking Account EVERYDAY CHECKING" at bounding box center [93, 211] width 10 height 10
radio input "true"
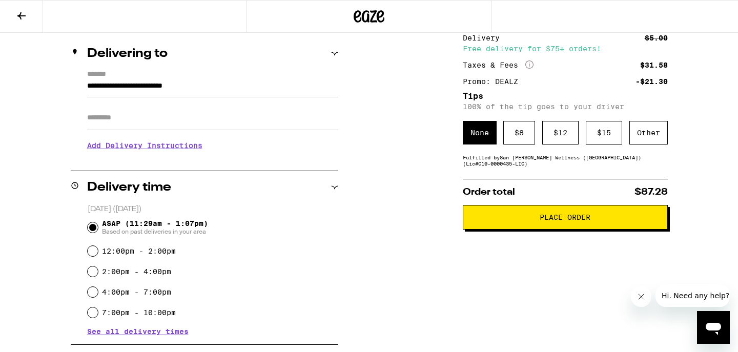
scroll to position [112, 0]
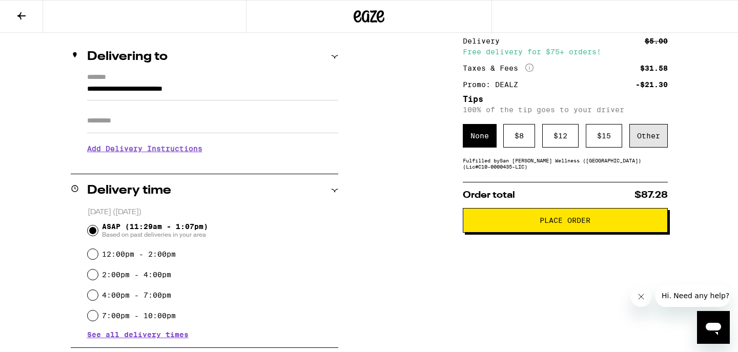
click at [636, 138] on div "Other" at bounding box center [648, 136] width 38 height 24
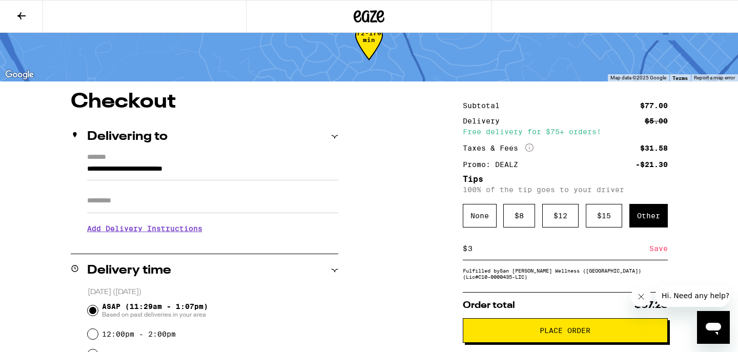
scroll to position [32, 0]
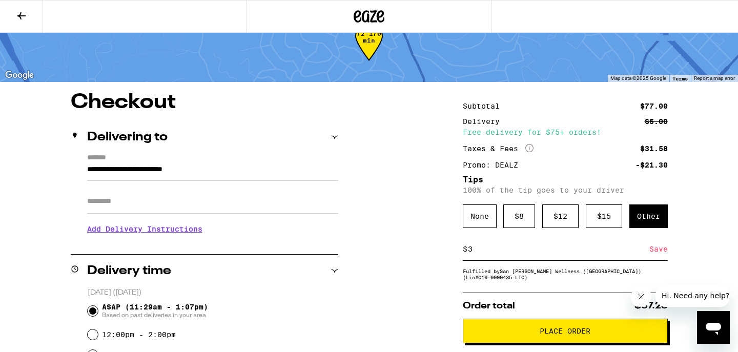
type input "3"
click at [23, 15] on icon at bounding box center [21, 15] width 8 height 7
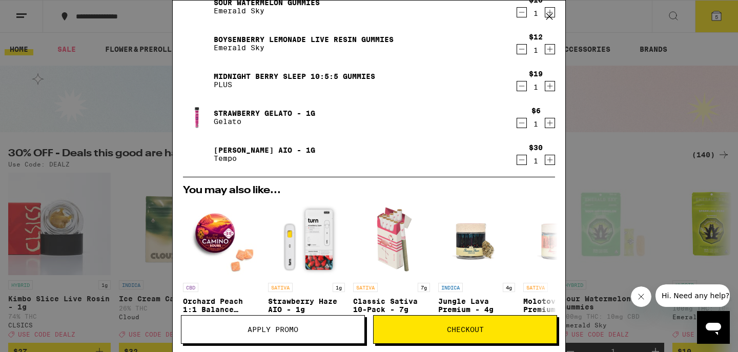
scroll to position [39, 0]
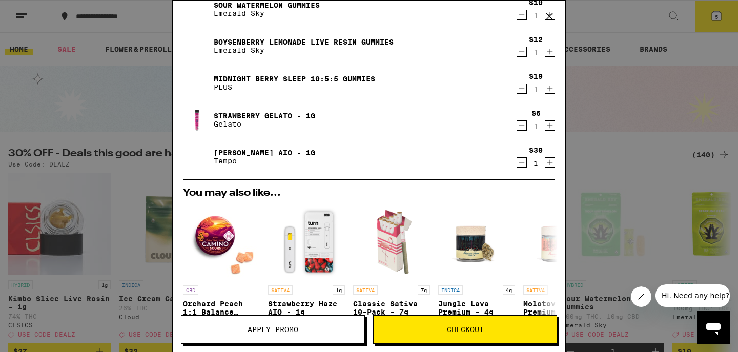
click at [521, 164] on icon "Decrement" at bounding box center [521, 162] width 9 height 12
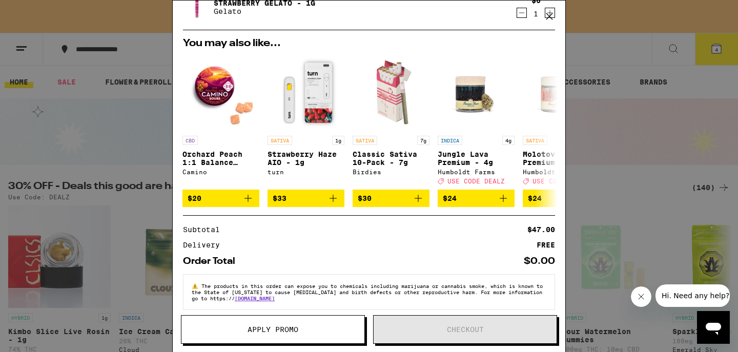
scroll to position [188, 0]
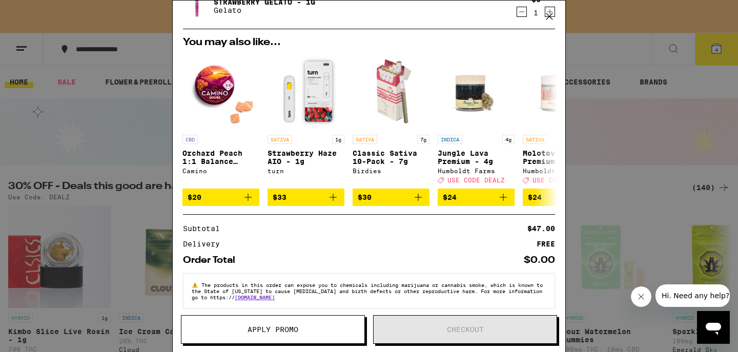
click at [548, 15] on icon at bounding box center [549, 16] width 6 height 6
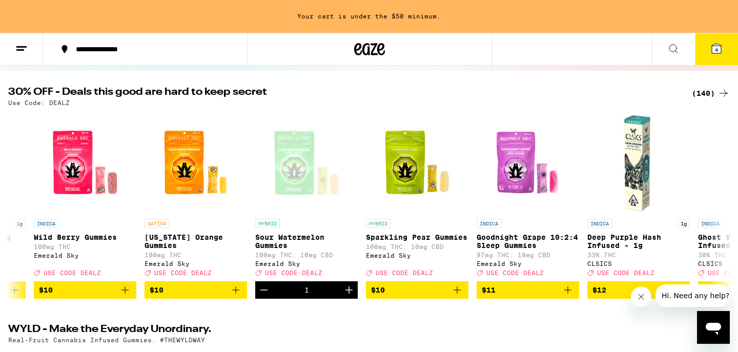
scroll to position [100, 0]
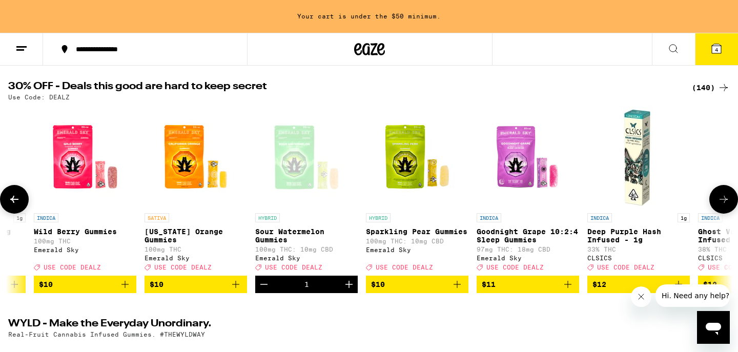
click at [178, 290] on span "$10" at bounding box center [196, 284] width 92 height 12
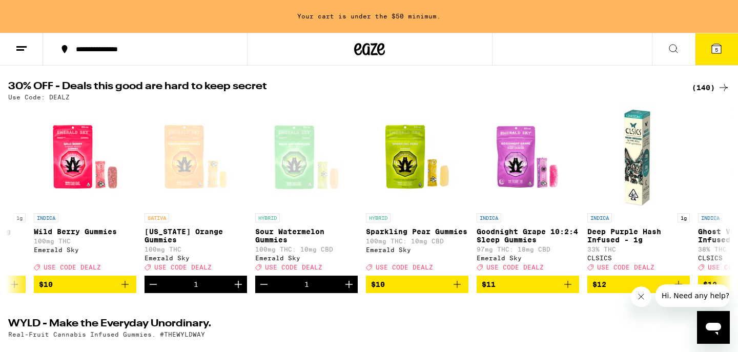
click at [721, 56] on button "5" at bounding box center [716, 49] width 43 height 32
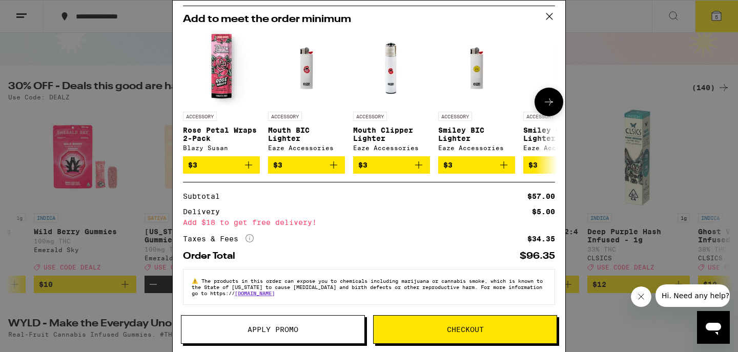
scroll to position [221, 0]
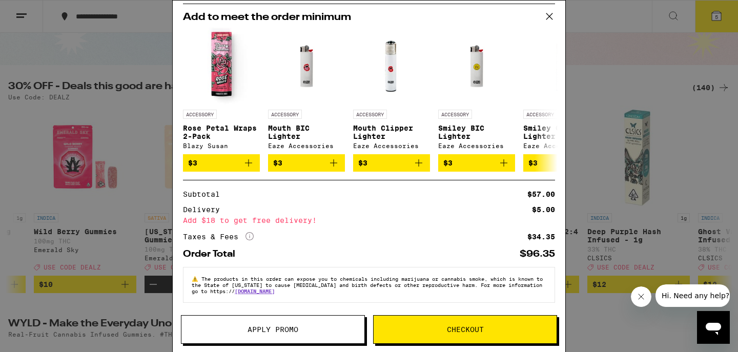
click at [322, 322] on button "Apply Promo" at bounding box center [273, 329] width 184 height 29
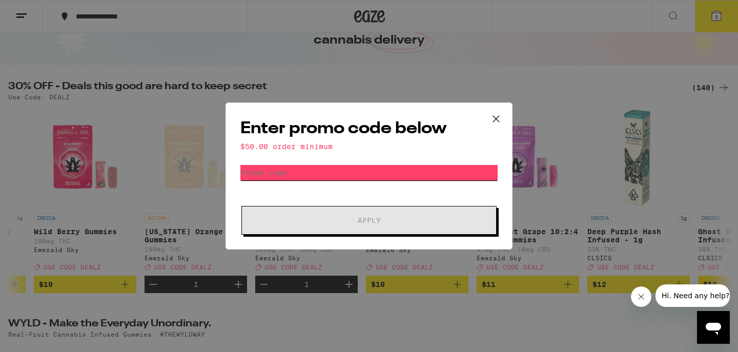
click at [327, 172] on input "Promo Code" at bounding box center [368, 172] width 257 height 15
click at [297, 167] on input "Promo Code" at bounding box center [368, 172] width 257 height 15
click at [292, 179] on input "Promo Code" at bounding box center [368, 172] width 257 height 15
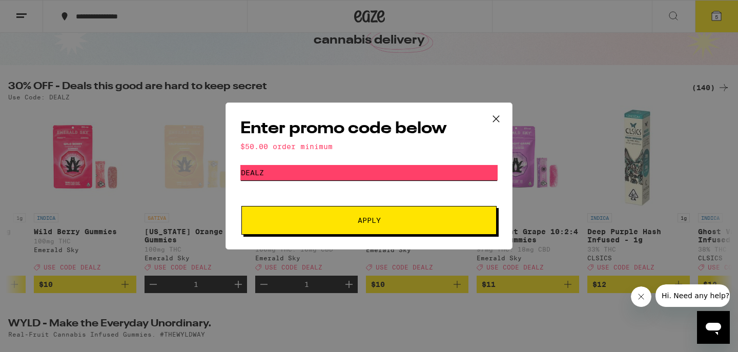
type input "dealz"
click at [322, 213] on button "Apply" at bounding box center [368, 220] width 255 height 29
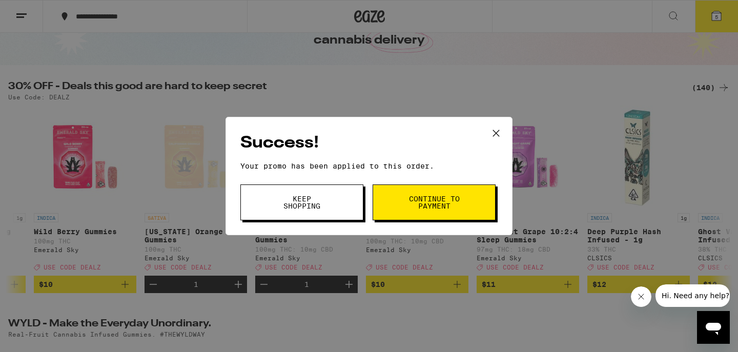
click at [493, 133] on icon at bounding box center [495, 132] width 15 height 15
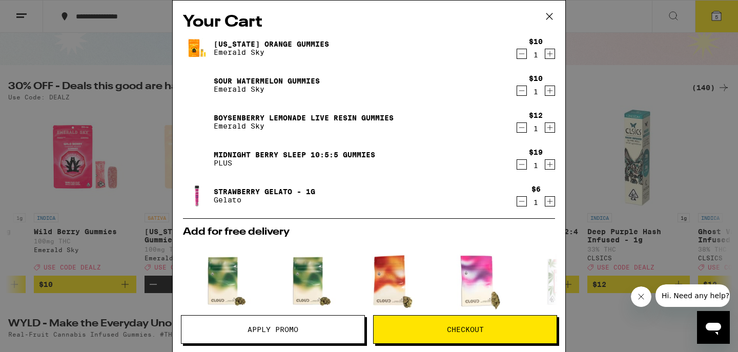
click at [522, 163] on icon "Decrement" at bounding box center [521, 164] width 9 height 12
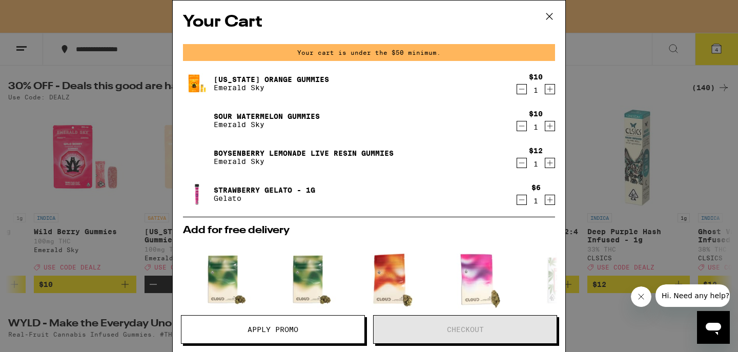
click at [547, 19] on icon at bounding box center [548, 16] width 15 height 15
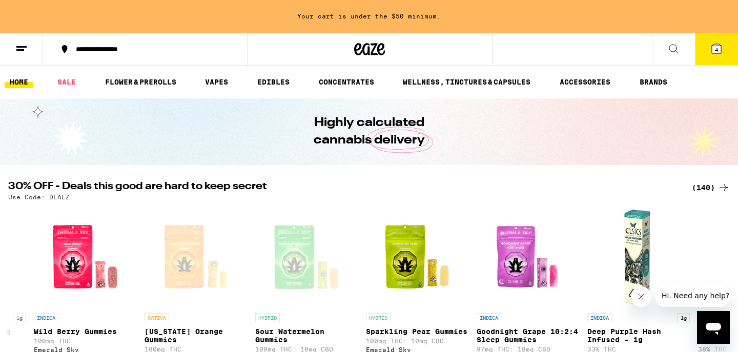
click at [708, 185] on div "(140)" at bounding box center [711, 187] width 38 height 12
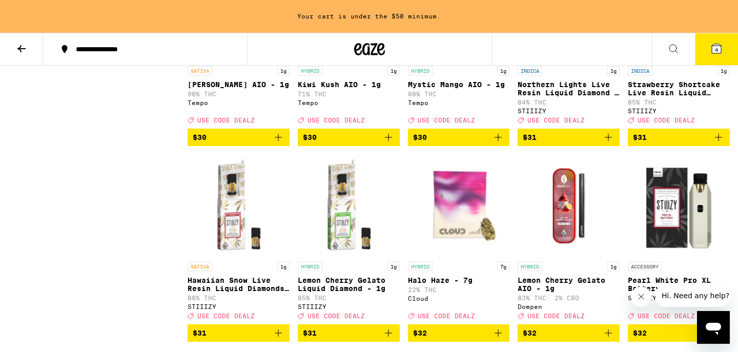
scroll to position [3727, 0]
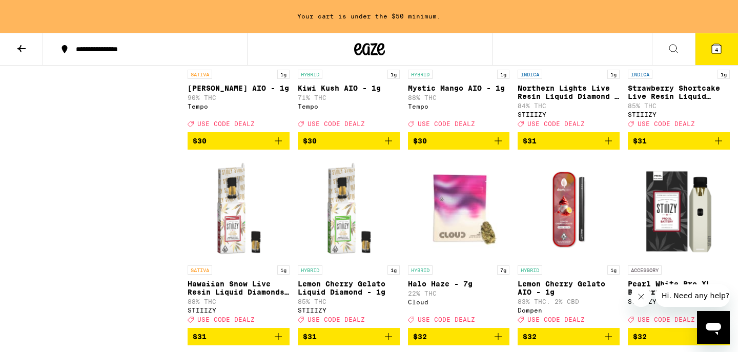
click at [248, 147] on span "$30" at bounding box center [239, 141] width 92 height 12
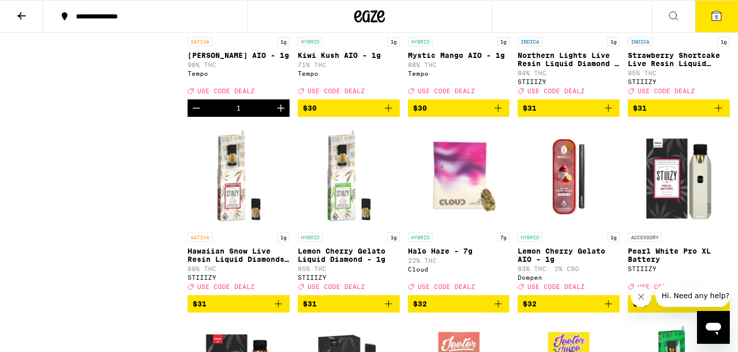
scroll to position [3694, 0]
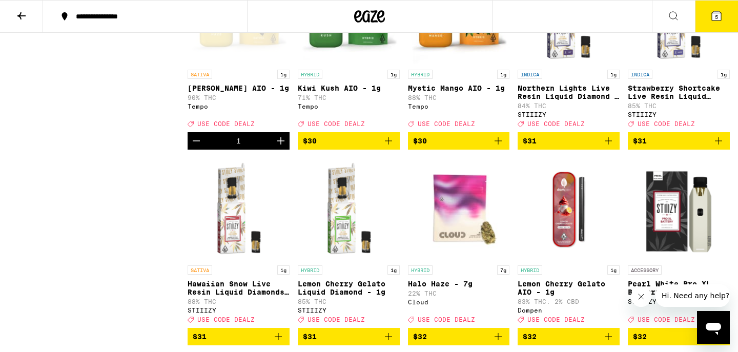
click at [710, 20] on icon at bounding box center [716, 16] width 12 height 12
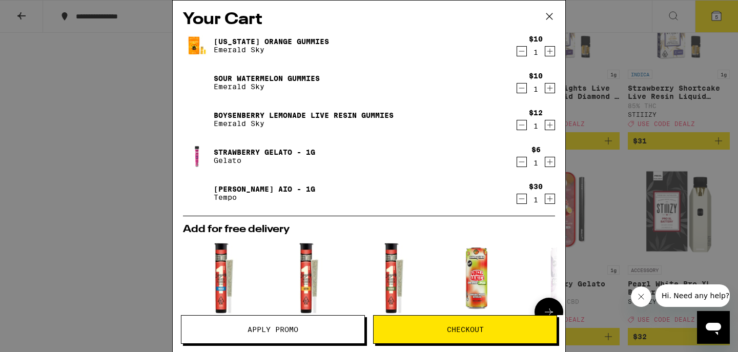
scroll to position [2, 0]
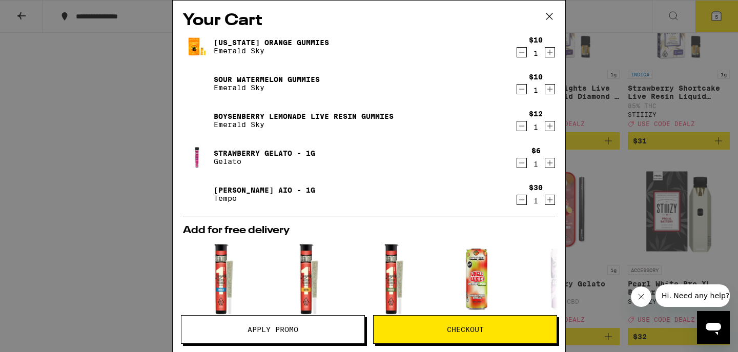
click at [550, 17] on icon at bounding box center [549, 16] width 6 height 6
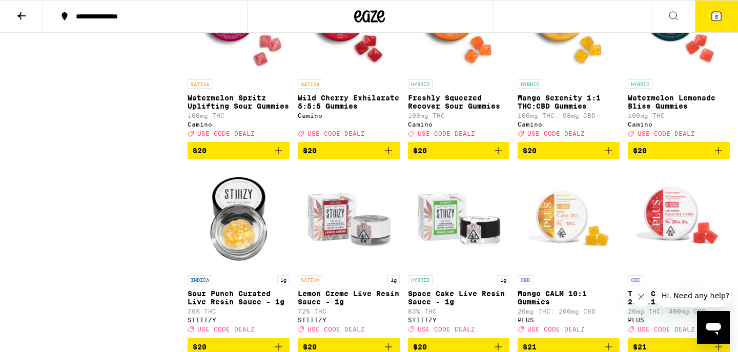
scroll to position [1742, 0]
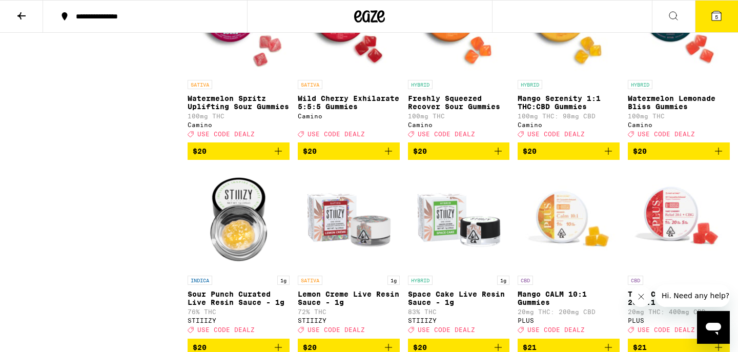
click at [581, 157] on span "$20" at bounding box center [568, 151] width 92 height 12
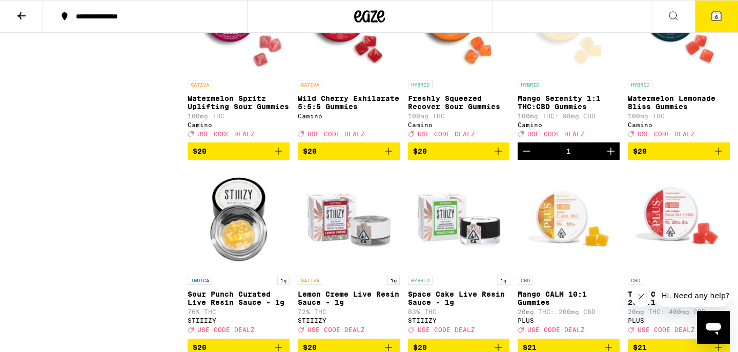
click at [699, 22] on button "6" at bounding box center [716, 17] width 43 height 32
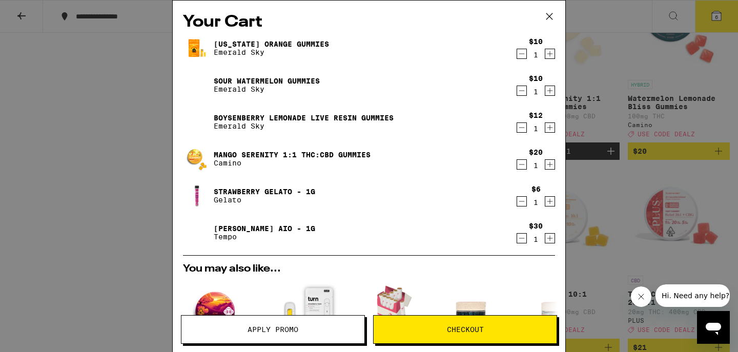
click at [519, 127] on icon "Decrement" at bounding box center [521, 127] width 9 height 12
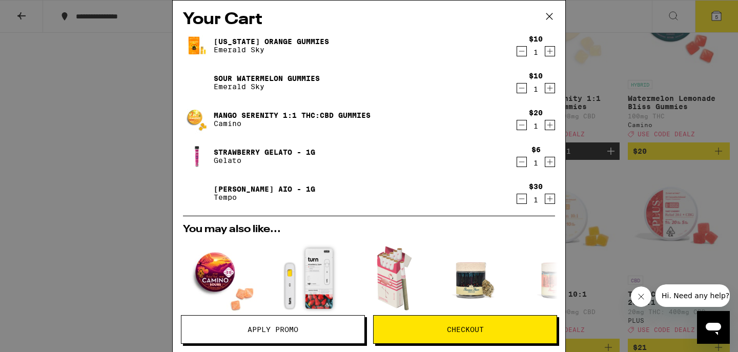
scroll to position [1, 0]
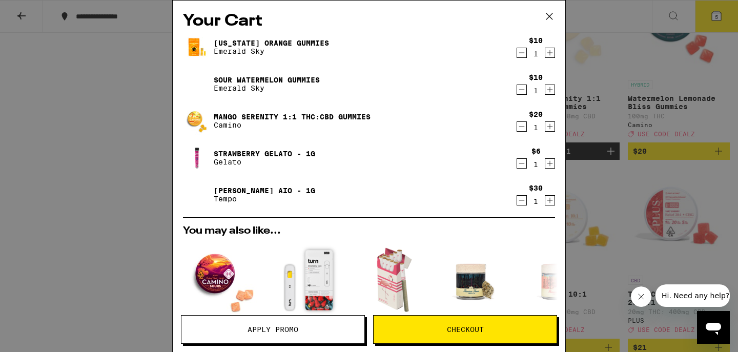
click at [424, 326] on span "Checkout" at bounding box center [464, 329] width 183 height 7
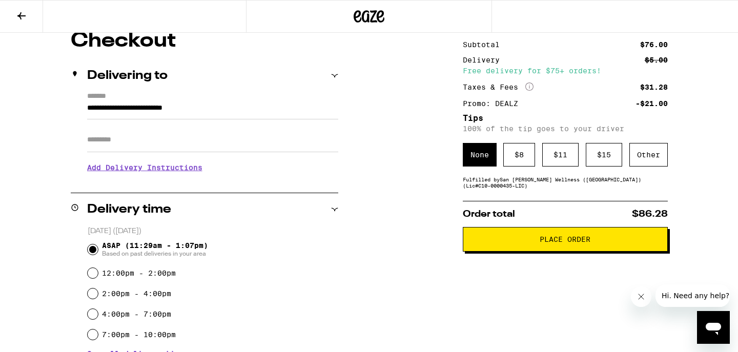
scroll to position [94, 0]
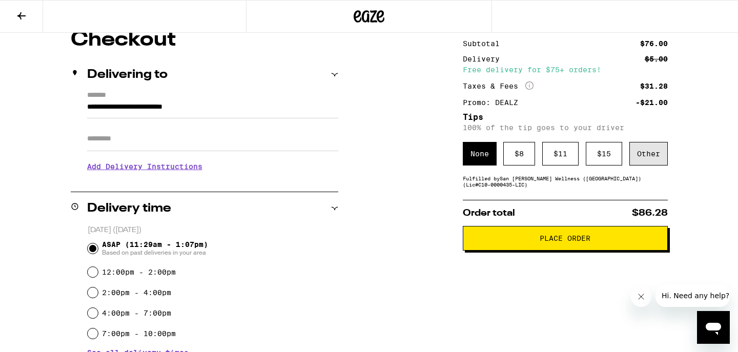
click at [645, 155] on div "Other" at bounding box center [648, 154] width 38 height 24
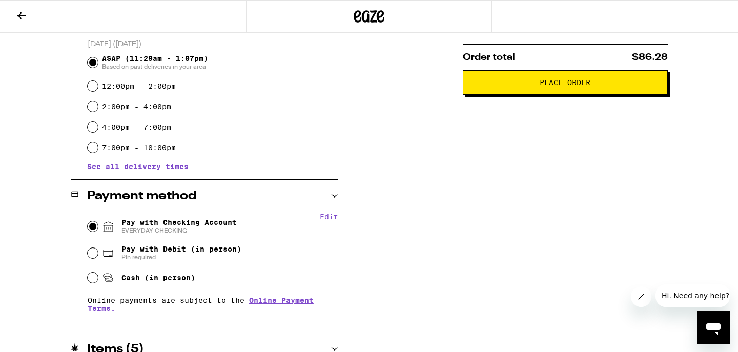
scroll to position [252, 0]
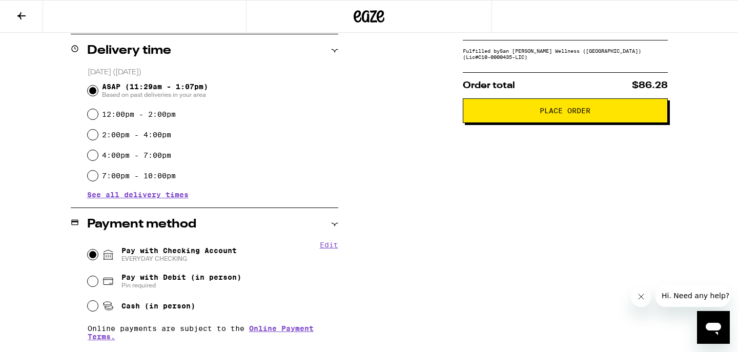
type input "3"
click at [495, 113] on span "Place Order" at bounding box center [564, 110] width 187 height 7
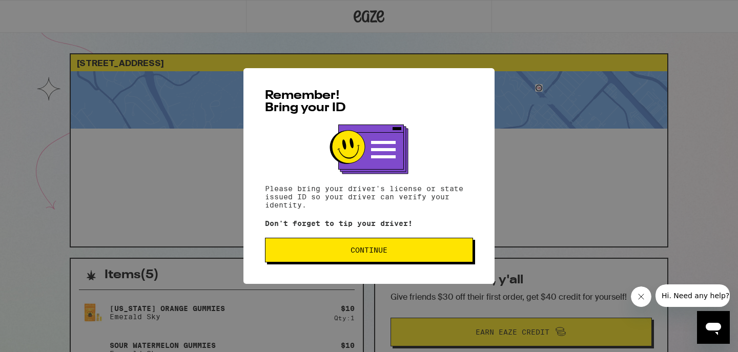
click at [381, 257] on button "Continue" at bounding box center [369, 250] width 208 height 25
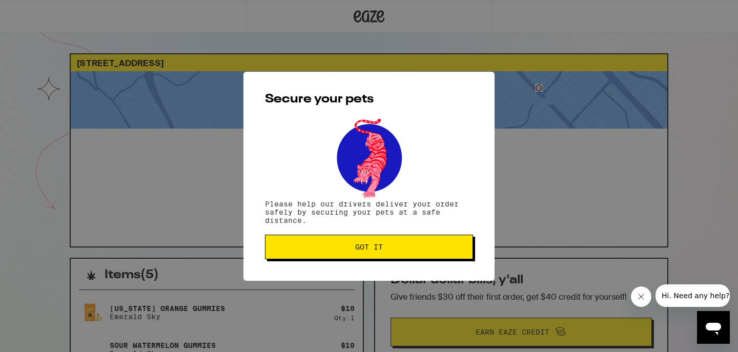
click at [379, 254] on button "Got it" at bounding box center [369, 247] width 208 height 25
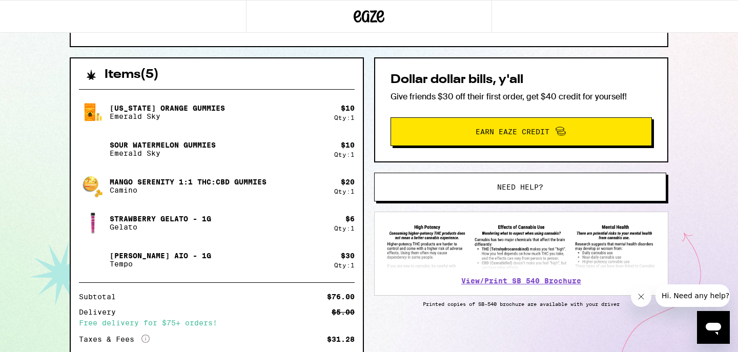
scroll to position [202, 0]
